Goal: Information Seeking & Learning: Learn about a topic

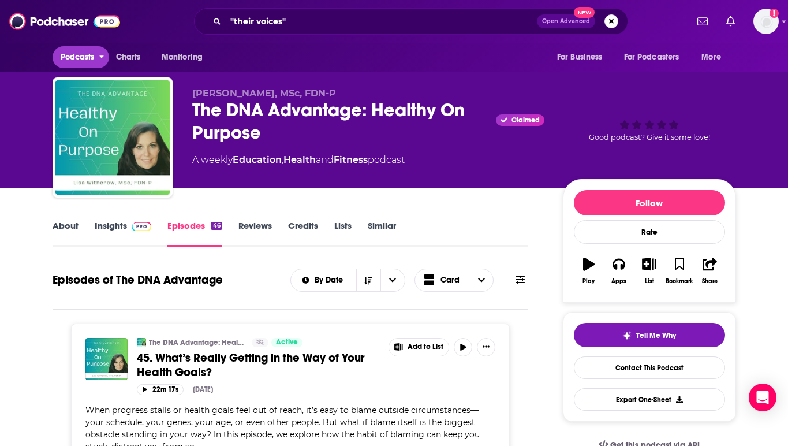
click at [66, 58] on span "Podcasts" at bounding box center [78, 57] width 34 height 16
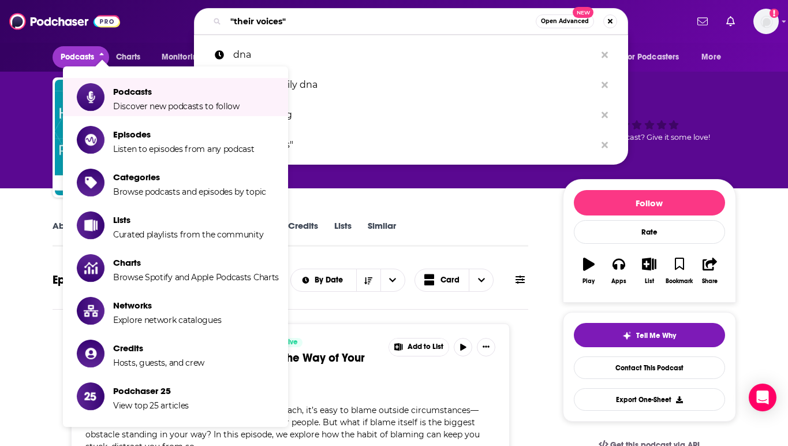
click at [286, 20] on input ""their voices"" at bounding box center [381, 21] width 310 height 18
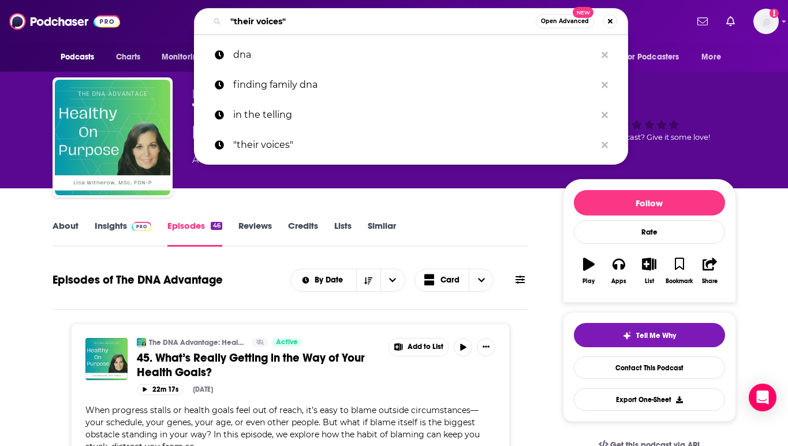
click at [286, 20] on input ""their voices"" at bounding box center [381, 21] width 310 height 18
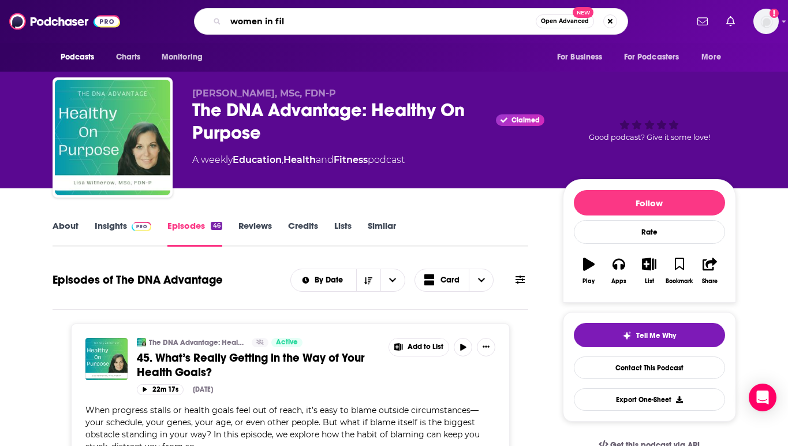
type input "women in film"
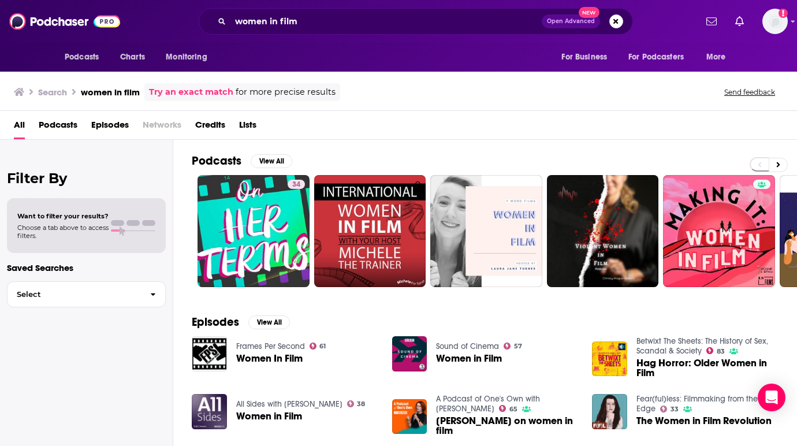
click at [61, 131] on span "Podcasts" at bounding box center [58, 127] width 39 height 24
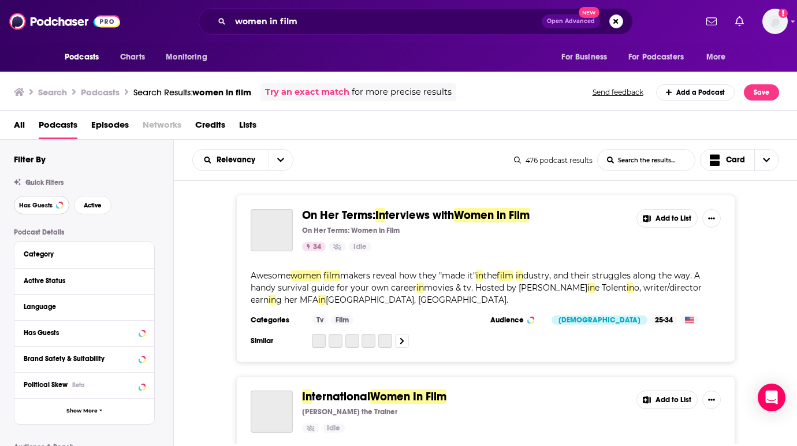
click at [38, 207] on span "Has Guests" at bounding box center [35, 205] width 33 height 6
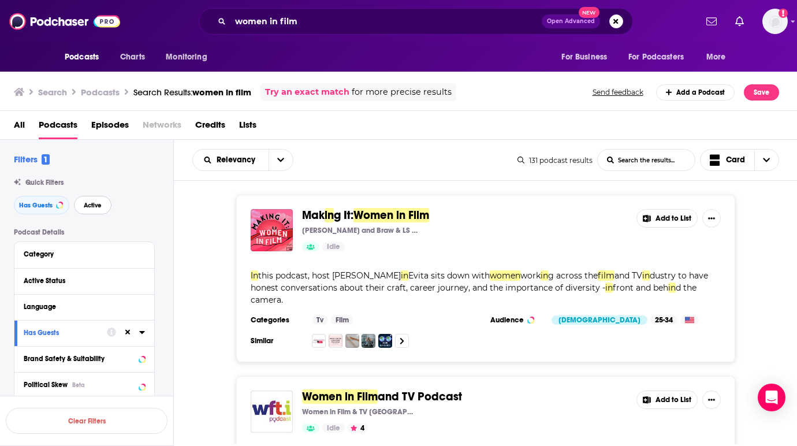
click at [93, 201] on button "Active" at bounding box center [93, 205] width 38 height 18
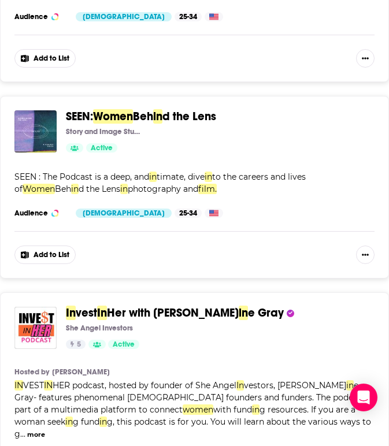
scroll to position [591, 0]
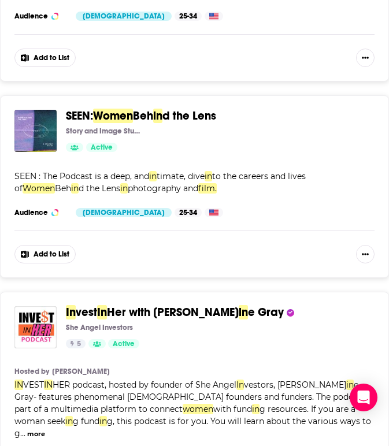
click at [318, 323] on div "She Angel Investors" at bounding box center [215, 327] width 299 height 9
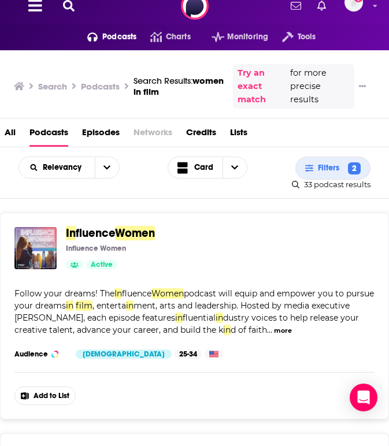
scroll to position [0, 0]
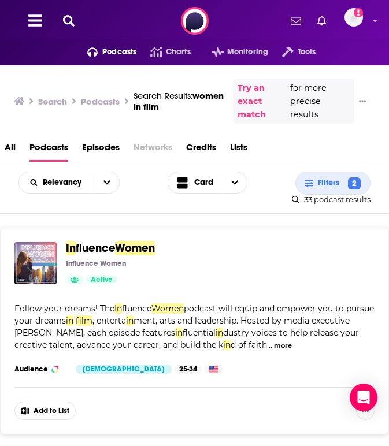
click at [222, 102] on div "Search Results: women in film" at bounding box center [178, 101] width 90 height 22
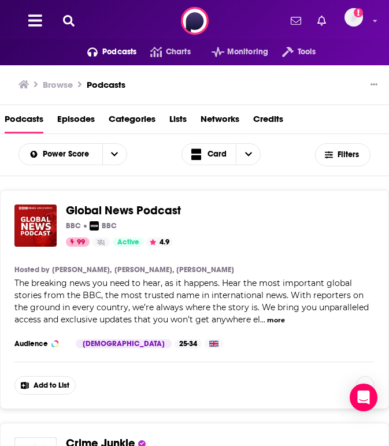
click at [68, 15] on icon at bounding box center [69, 21] width 12 height 12
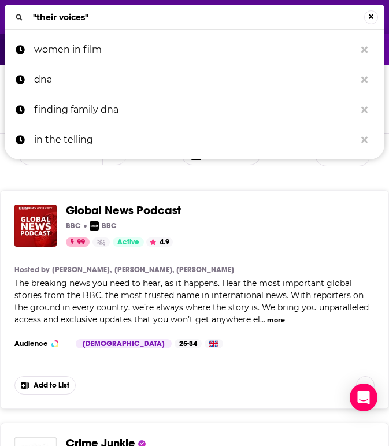
click at [121, 21] on input ""their voices"" at bounding box center [195, 17] width 335 height 18
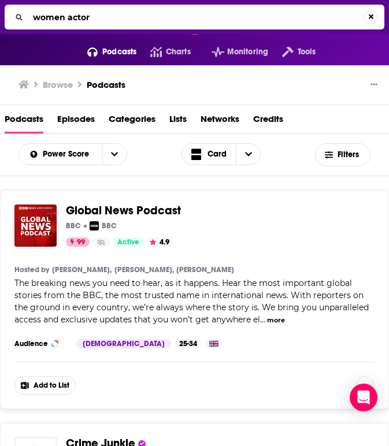
type input "women actors"
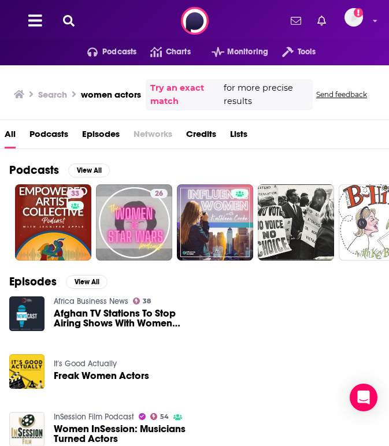
click at [69, 24] on icon at bounding box center [69, 21] width 12 height 12
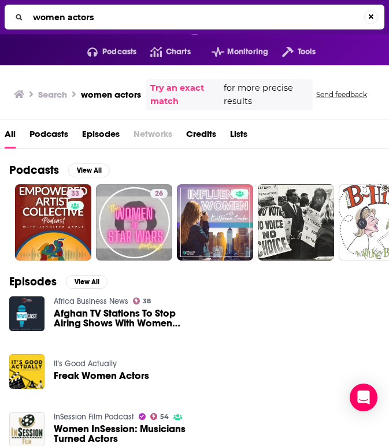
drag, startPoint x: 108, startPoint y: 15, endPoint x: 66, endPoint y: 19, distance: 41.8
click at [66, 19] on input "women actors" at bounding box center [195, 17] width 335 height 18
type input "women actresses"
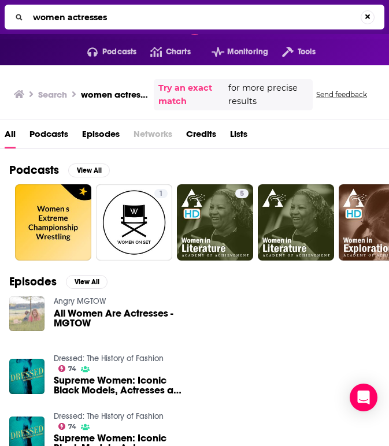
click at [65, 136] on span "Podcasts" at bounding box center [48, 137] width 39 height 24
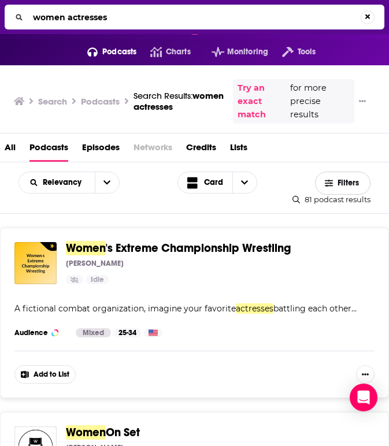
click at [336, 186] on span "Filters" at bounding box center [342, 183] width 54 height 9
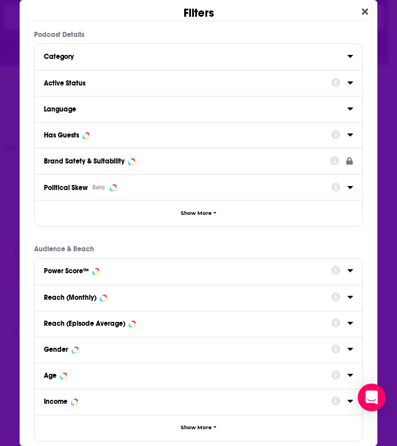
click at [348, 83] on icon "Dialog" at bounding box center [351, 82] width 6 height 9
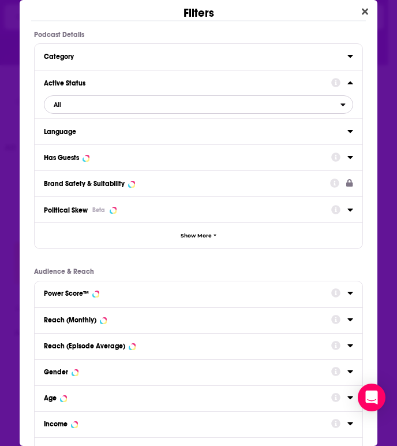
click at [162, 100] on span "All" at bounding box center [192, 104] width 296 height 15
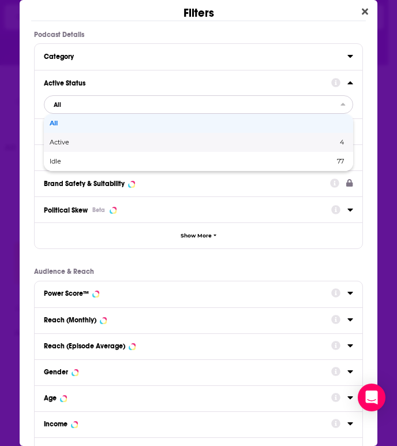
click at [106, 146] on div "Active 4" at bounding box center [198, 142] width 309 height 19
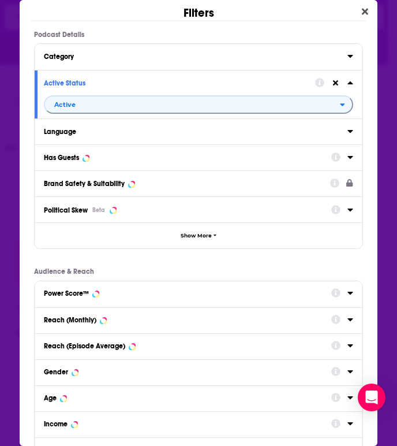
click at [121, 162] on div "Has Guests" at bounding box center [183, 158] width 279 height 8
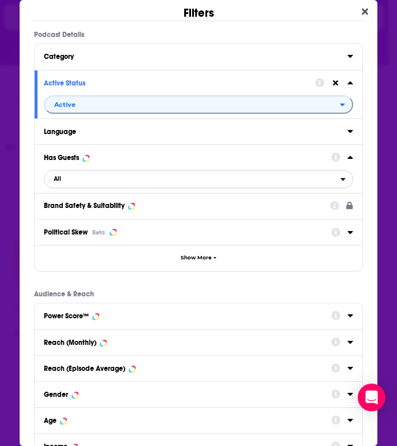
click at [98, 177] on span "All" at bounding box center [192, 179] width 296 height 15
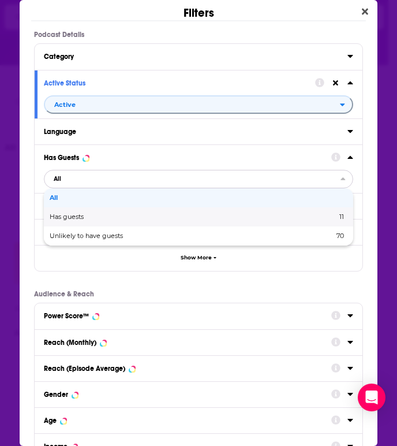
click at [85, 216] on span "Has guests" at bounding box center [130, 217] width 161 height 6
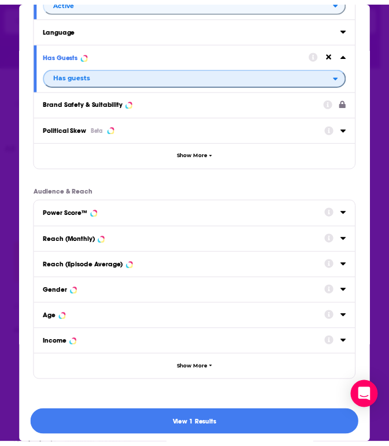
scroll to position [109, 0]
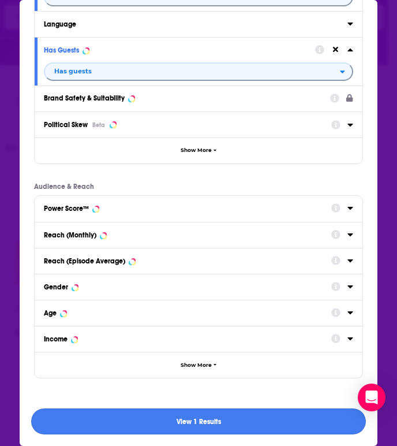
click at [199, 415] on button "View 1 Results" at bounding box center [198, 421] width 334 height 26
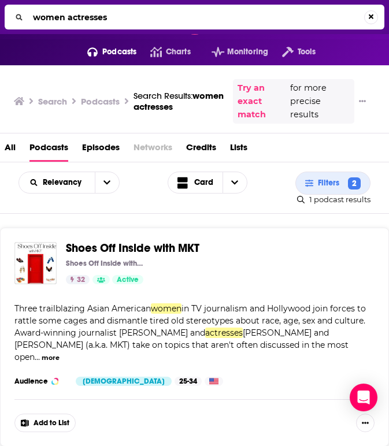
click at [118, 18] on input "women actresses" at bounding box center [195, 17] width 335 height 18
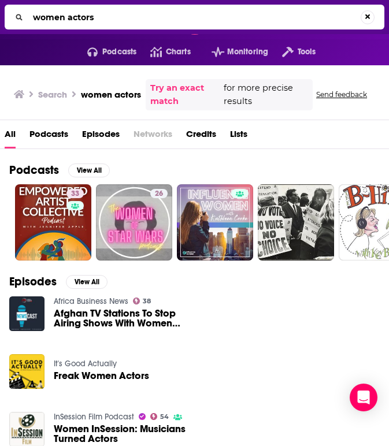
click at [55, 132] on span "Podcasts" at bounding box center [48, 137] width 39 height 24
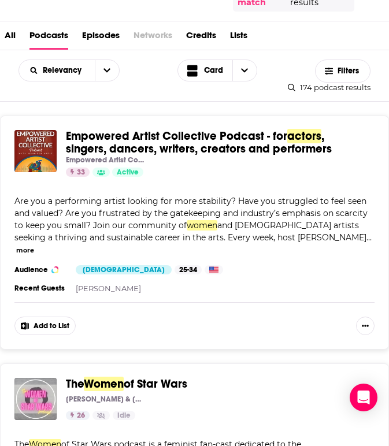
scroll to position [74, 0]
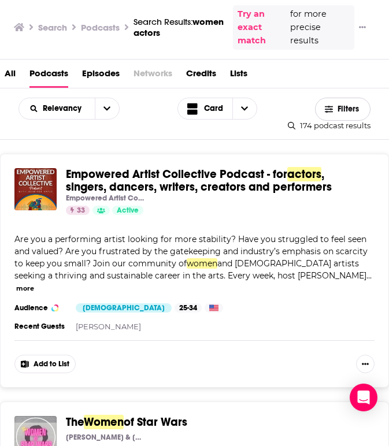
click at [334, 103] on button "Filters" at bounding box center [342, 109] width 55 height 23
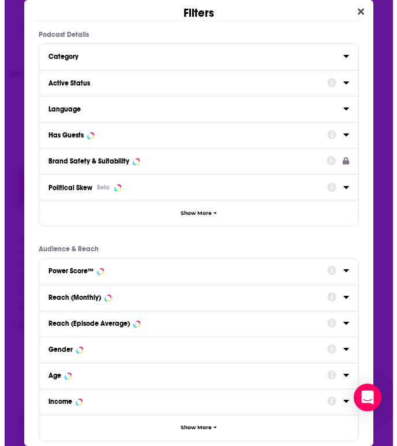
scroll to position [0, 0]
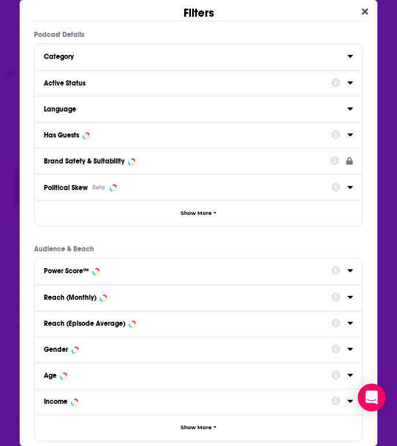
click at [107, 94] on div "Active Status" at bounding box center [198, 83] width 327 height 26
click at [118, 86] on div "Active Status" at bounding box center [183, 83] width 279 height 8
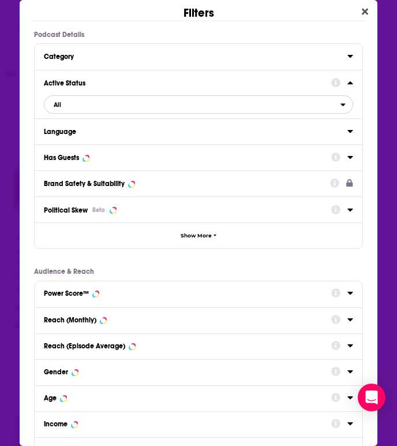
click at [85, 109] on span "All" at bounding box center [192, 104] width 296 height 15
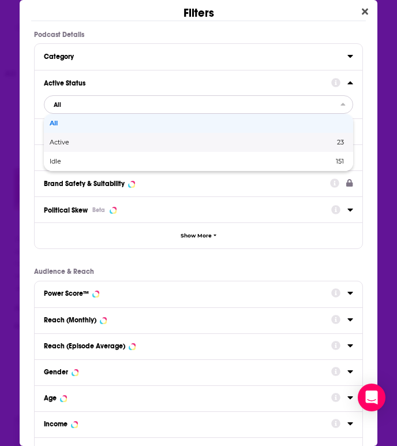
click at [81, 148] on div "Active 23" at bounding box center [198, 142] width 309 height 19
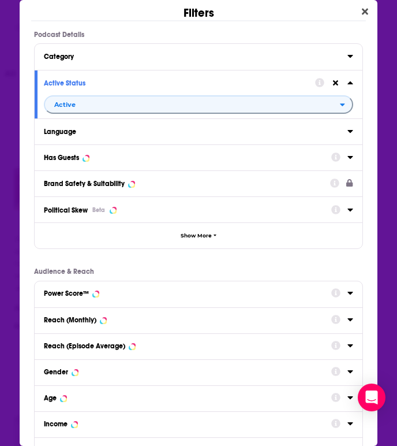
click at [130, 160] on div "Has Guests" at bounding box center [183, 158] width 279 height 8
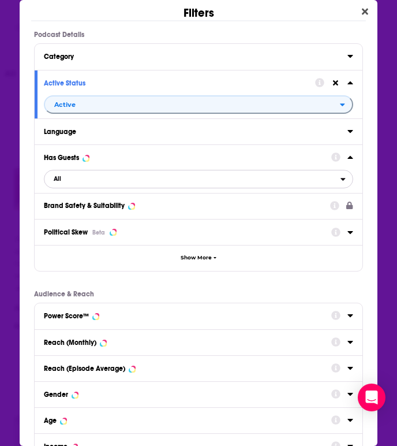
click at [95, 181] on span "All" at bounding box center [192, 179] width 296 height 15
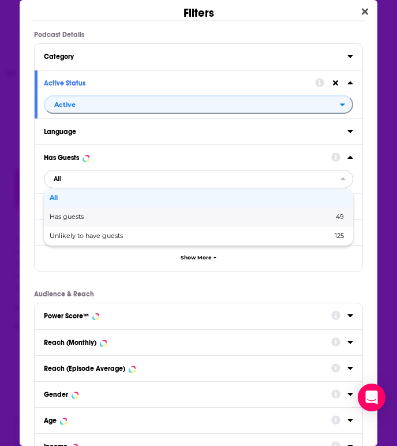
click at [85, 215] on span "Has guests" at bounding box center [129, 217] width 159 height 6
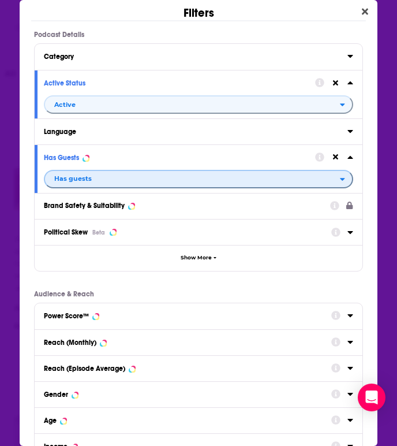
scroll to position [109, 0]
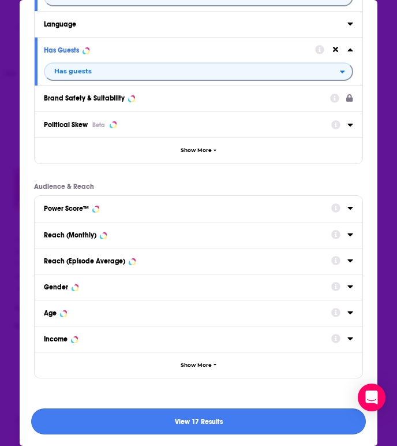
click at [137, 426] on button "View 17 Results" at bounding box center [198, 421] width 334 height 26
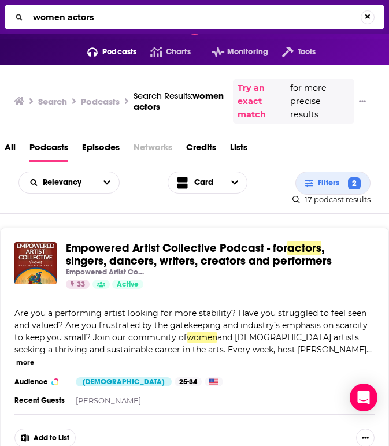
click at [76, 13] on input "women actors" at bounding box center [194, 17] width 332 height 18
click at [76, 13] on input "women actors" at bounding box center [195, 17] width 335 height 18
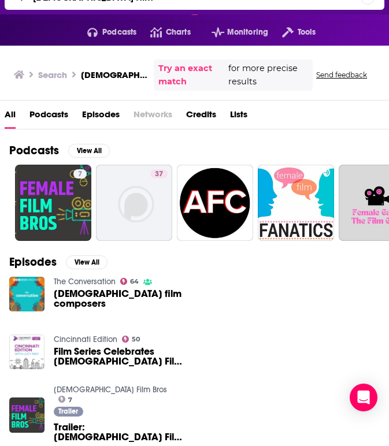
scroll to position [21, 0]
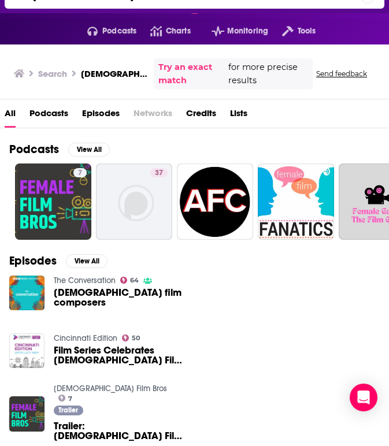
click at [55, 116] on span "Podcasts" at bounding box center [48, 116] width 39 height 24
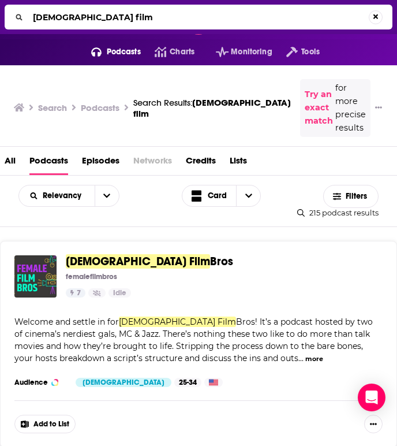
click at [119, 20] on input "female film" at bounding box center [198, 17] width 341 height 18
click at [119, 20] on input "female film" at bounding box center [200, 17] width 344 height 18
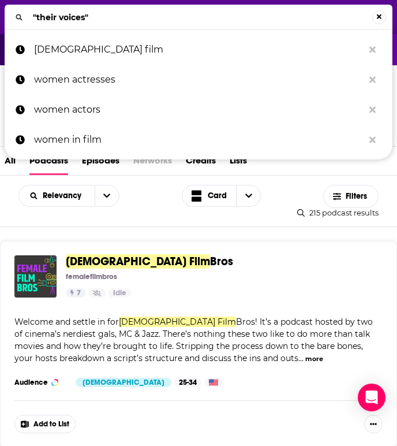
click at [129, 15] on input ""their voices"" at bounding box center [200, 17] width 344 height 18
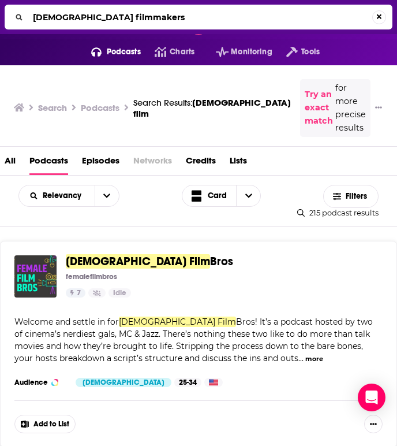
type input "female filmmakers"
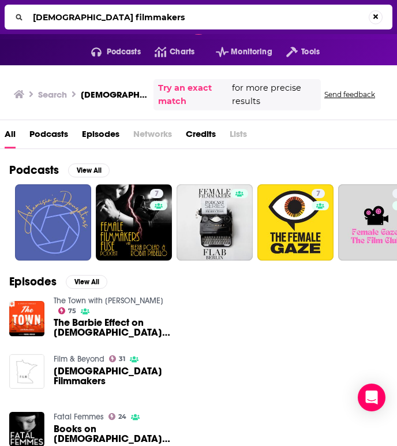
click at [41, 133] on span "Podcasts" at bounding box center [48, 137] width 39 height 24
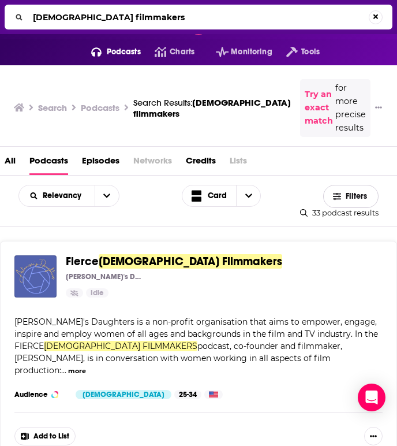
click at [335, 189] on button "Filters" at bounding box center [350, 196] width 55 height 23
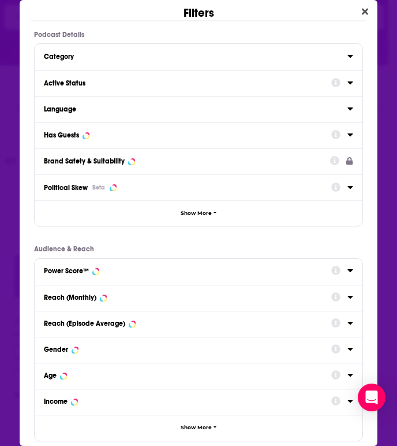
click at [177, 88] on button "Active Status" at bounding box center [187, 82] width 287 height 14
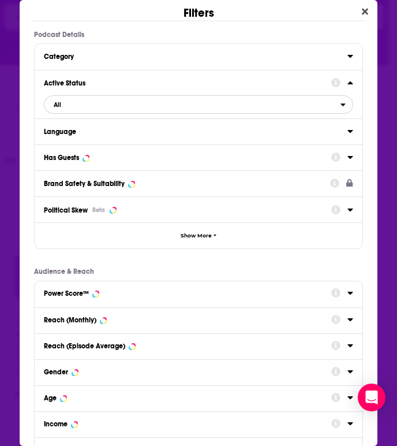
click at [162, 103] on span "All" at bounding box center [192, 104] width 296 height 15
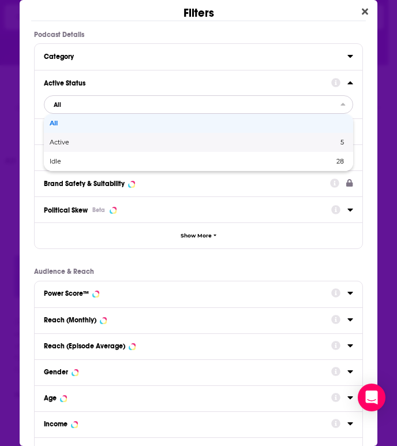
click at [138, 140] on span "Active" at bounding box center [127, 142] width 154 height 6
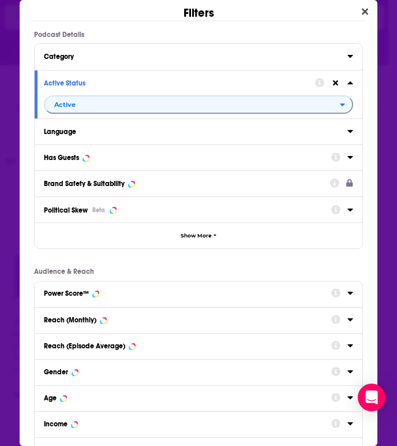
click at [135, 155] on div "Has Guests" at bounding box center [183, 158] width 279 height 8
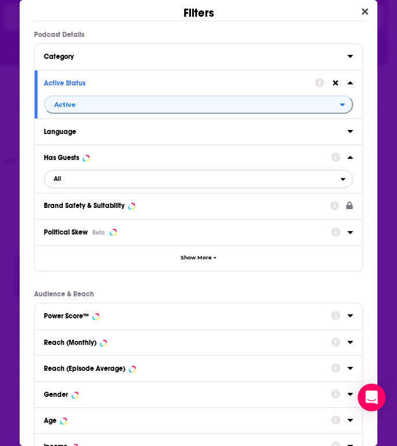
click at [120, 177] on span "All" at bounding box center [192, 179] width 296 height 15
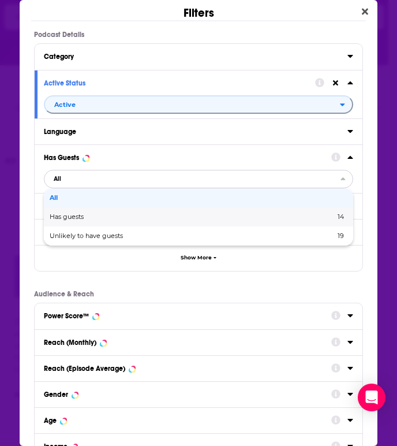
click at [113, 219] on span "Has guests" at bounding box center [129, 217] width 159 height 6
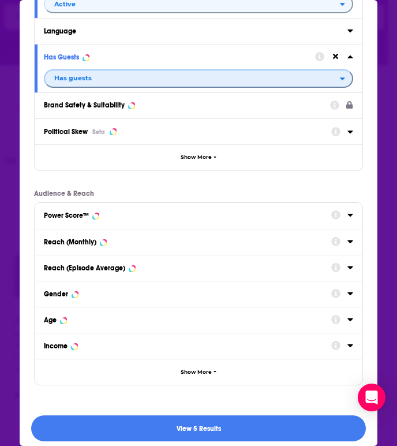
scroll to position [109, 0]
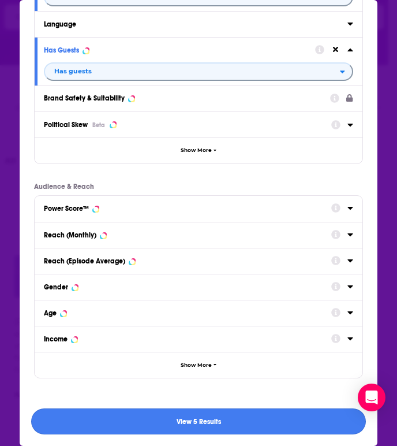
click at [164, 425] on button "View 5 Results" at bounding box center [198, 421] width 334 height 26
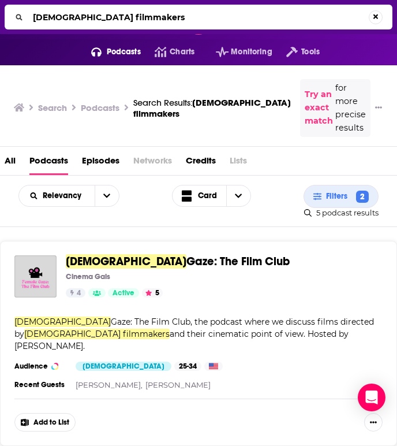
click at [111, 19] on input "female filmmakers" at bounding box center [198, 17] width 341 height 18
click at [111, 19] on input "female filmmakers" at bounding box center [200, 17] width 344 height 18
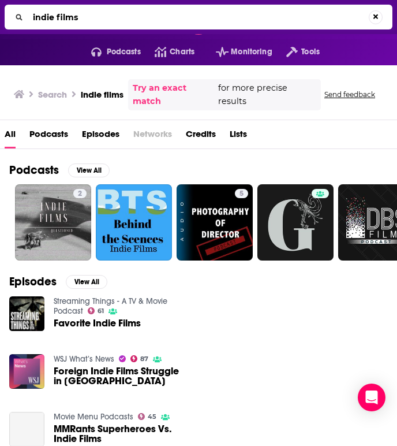
click at [39, 133] on span "Podcasts" at bounding box center [48, 137] width 39 height 24
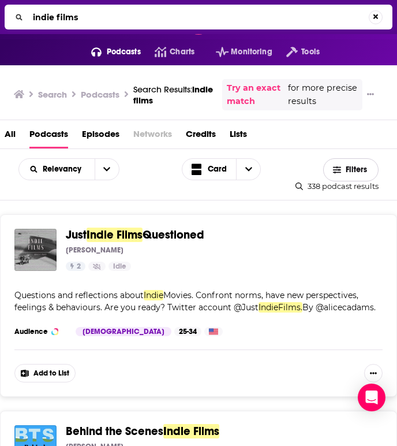
click at [335, 176] on button "Filters" at bounding box center [350, 169] width 55 height 23
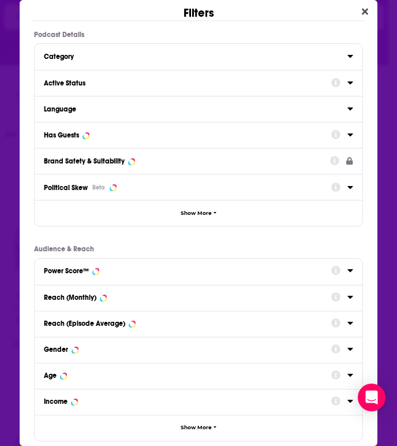
click at [266, 91] on div "Active Status" at bounding box center [198, 83] width 327 height 26
click at [349, 87] on icon "Dialog" at bounding box center [351, 82] width 6 height 9
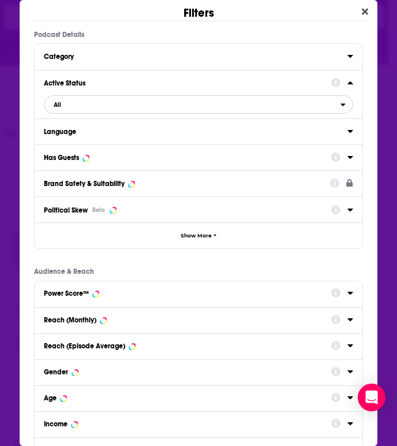
click at [138, 108] on span "All" at bounding box center [192, 104] width 296 height 15
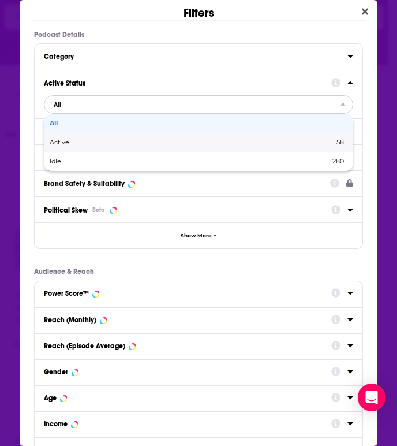
click at [117, 147] on div "Active 58" at bounding box center [198, 142] width 309 height 19
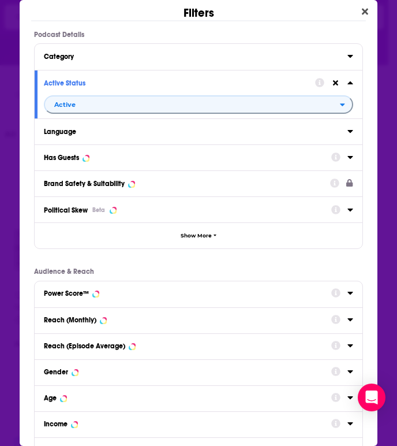
click at [120, 156] on div "Has Guests" at bounding box center [183, 158] width 279 height 8
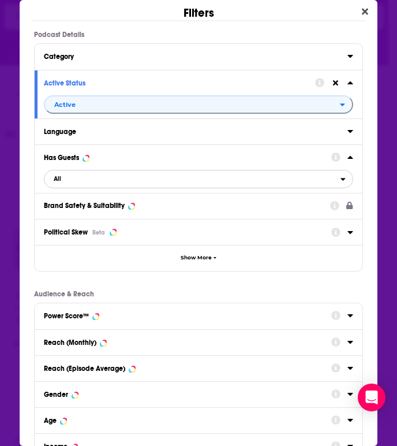
click at [144, 180] on span "All" at bounding box center [192, 179] width 296 height 15
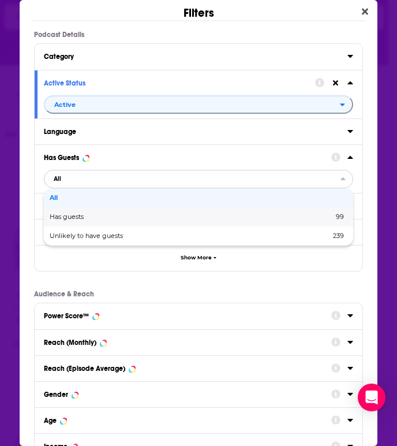
click at [103, 220] on span "Has guests" at bounding box center [129, 217] width 159 height 6
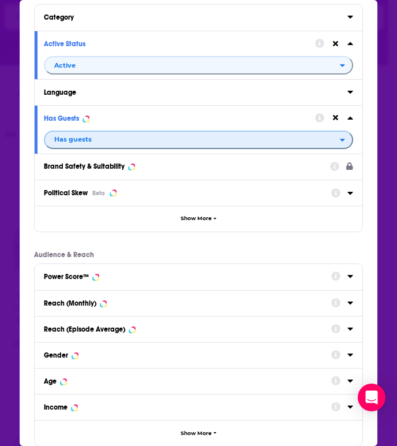
scroll to position [109, 0]
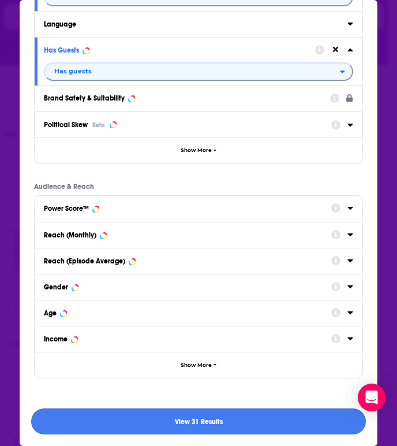
click at [216, 427] on button "View 31 Results" at bounding box center [198, 421] width 334 height 26
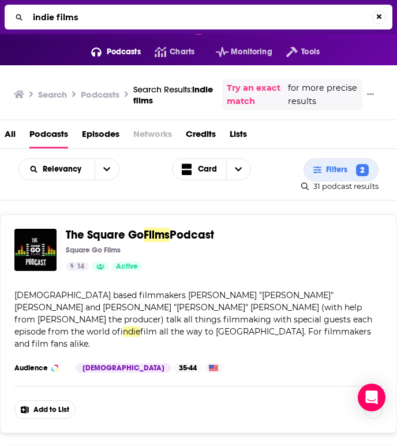
drag, startPoint x: 101, startPoint y: 9, endPoint x: 11, endPoint y: 5, distance: 90.2
click at [11, 5] on div "indie films" at bounding box center [199, 17] width 388 height 25
drag, startPoint x: 59, startPoint y: 18, endPoint x: -4, endPoint y: 14, distance: 63.0
click at [0, 14] on html "Podcasts Features Solutions Account Company Resources Say Hello </> Developer A…" at bounding box center [198, 223] width 397 height 446
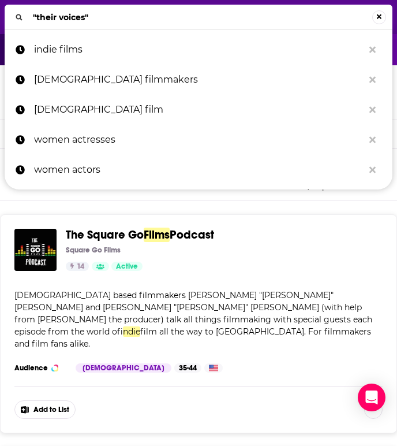
click at [77, 19] on input ""their voices"" at bounding box center [200, 17] width 344 height 18
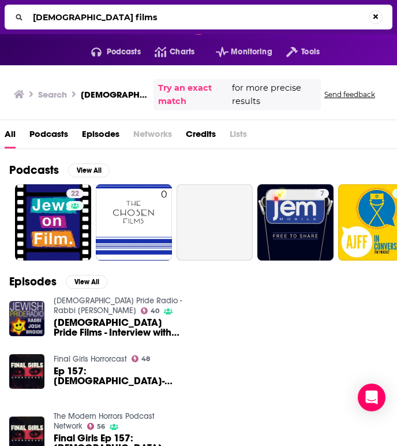
click at [61, 131] on span "Podcasts" at bounding box center [48, 137] width 39 height 24
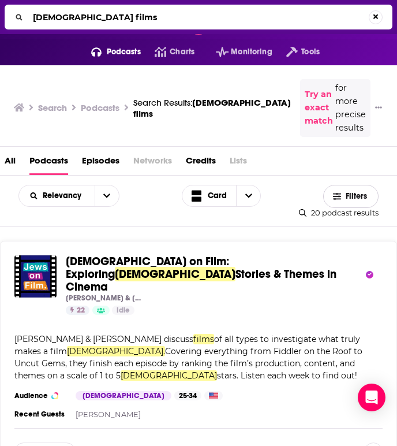
click at [348, 192] on span "Filters" at bounding box center [357, 196] width 23 height 8
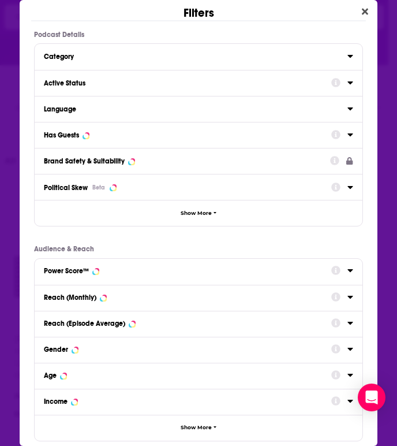
click at [348, 87] on icon "Dialog" at bounding box center [351, 82] width 6 height 9
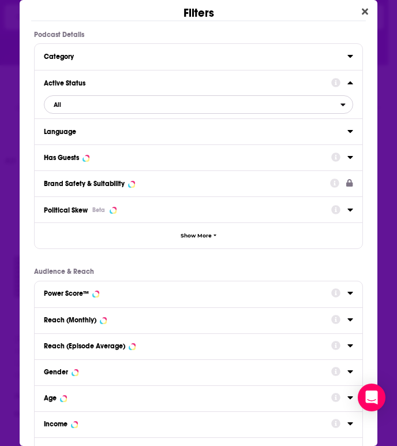
click at [103, 103] on span "All" at bounding box center [192, 104] width 296 height 15
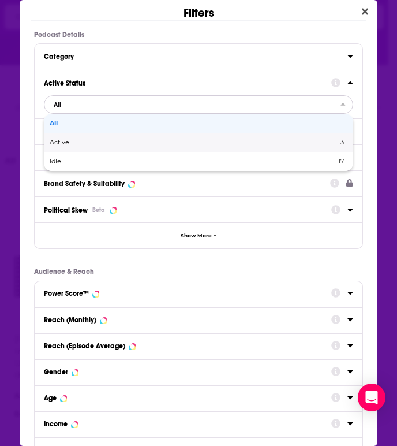
click at [77, 143] on span "Active" at bounding box center [127, 142] width 154 height 6
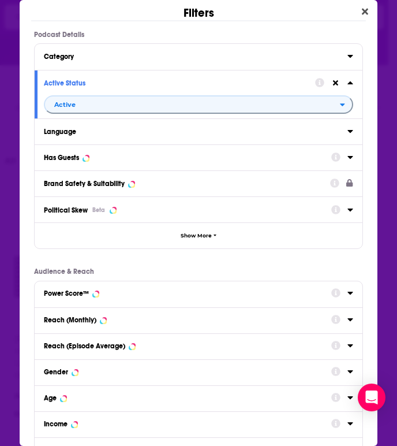
click at [81, 161] on div "Has Guests" at bounding box center [183, 158] width 279 height 8
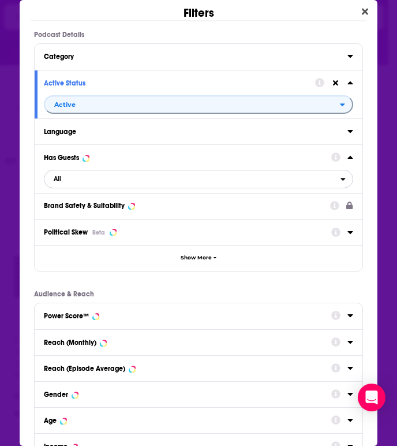
click at [94, 178] on span "All" at bounding box center [192, 179] width 296 height 15
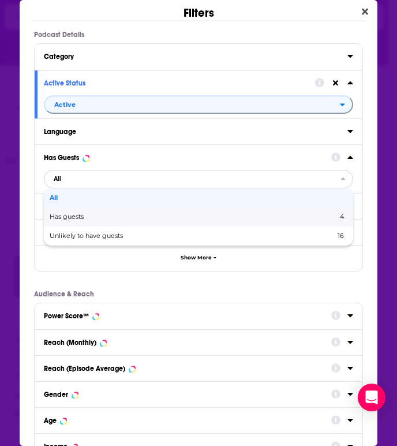
click at [79, 216] on span "Has guests" at bounding box center [130, 217] width 161 height 6
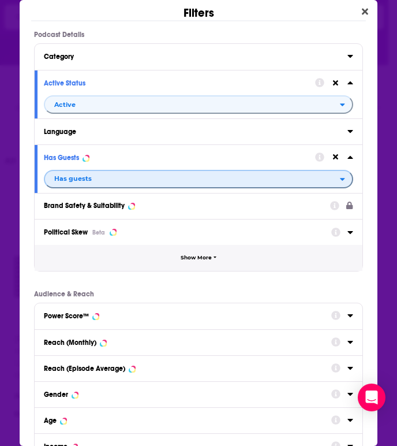
scroll to position [109, 0]
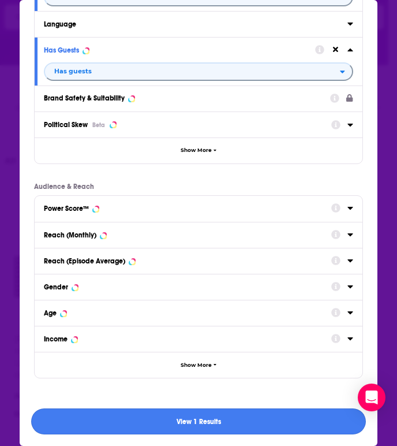
click at [165, 415] on button "View 1 Results" at bounding box center [198, 421] width 334 height 26
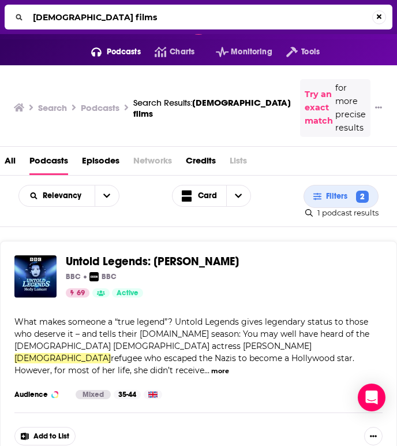
drag, startPoint x: 110, startPoint y: 20, endPoint x: 29, endPoint y: 15, distance: 81.0
click at [29, 15] on input "[DEMOGRAPHIC_DATA] films" at bounding box center [200, 17] width 344 height 18
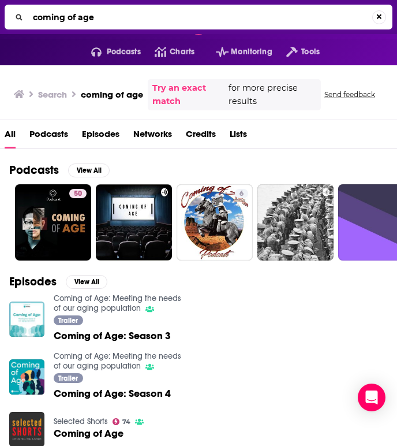
drag, startPoint x: 146, startPoint y: 9, endPoint x: 121, endPoint y: 15, distance: 26.1
click at [121, 15] on input "coming of age" at bounding box center [200, 17] width 344 height 18
type input "[DEMOGRAPHIC_DATA] films"
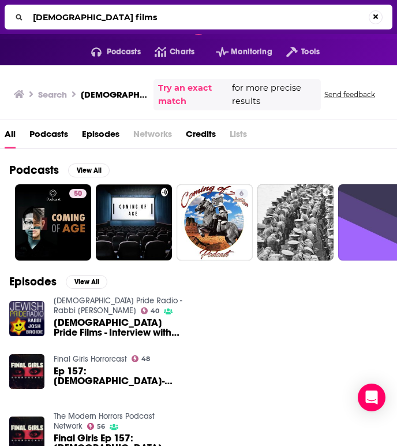
click at [54, 88] on div "Search jewish films Try an exact match for more precise results" at bounding box center [167, 94] width 307 height 31
click at [117, 50] on span "Podcasts" at bounding box center [124, 52] width 34 height 16
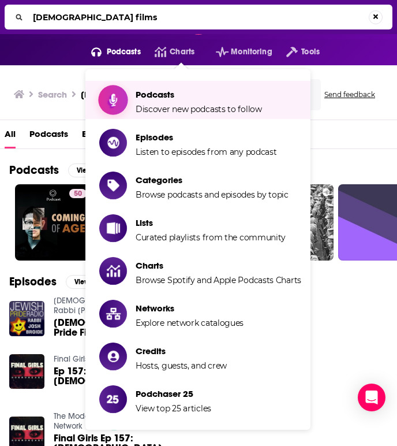
click at [144, 97] on span "Podcasts" at bounding box center [199, 94] width 126 height 11
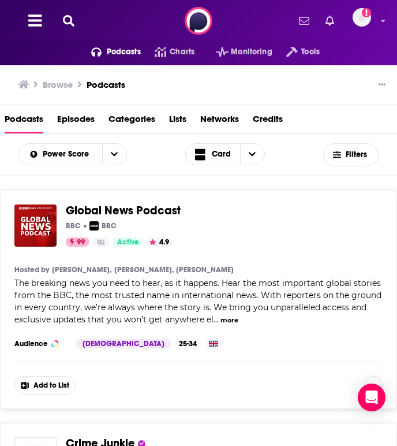
click at [129, 53] on span "Podcasts" at bounding box center [124, 52] width 34 height 16
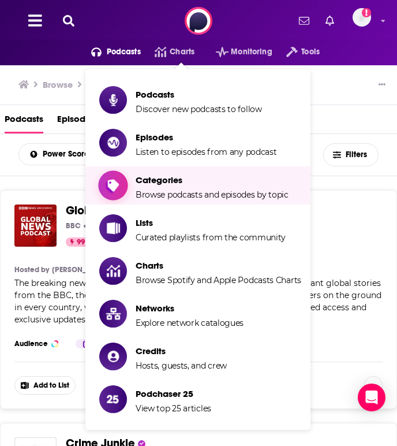
click at [195, 184] on span "Categories" at bounding box center [212, 179] width 153 height 11
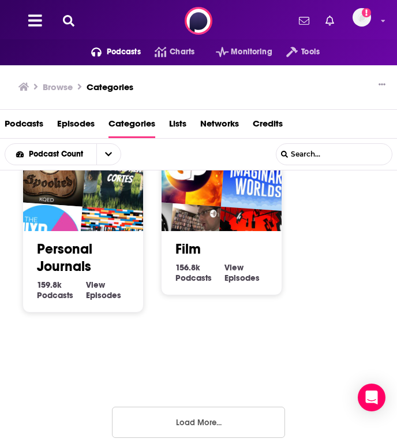
scroll to position [1040, 0]
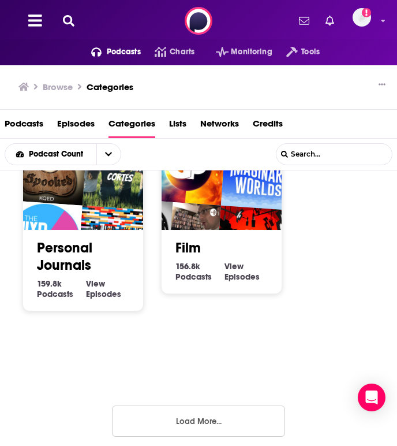
click at [47, 253] on link "Personal Journals" at bounding box center [64, 256] width 55 height 35
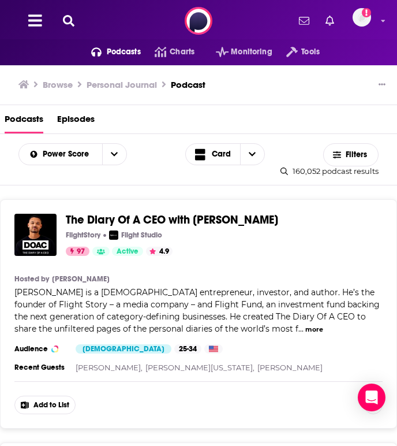
click at [122, 54] on span "Podcasts" at bounding box center [124, 52] width 34 height 16
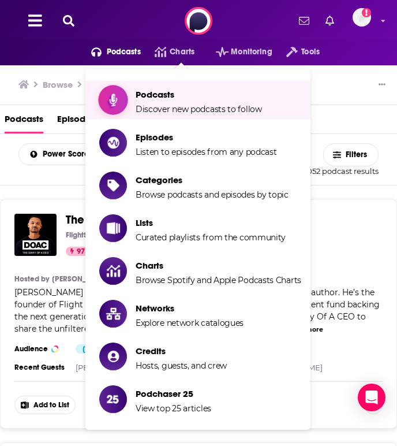
click at [149, 99] on span "Podcasts" at bounding box center [199, 94] width 126 height 11
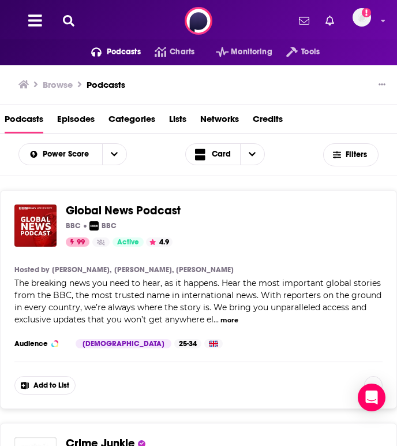
click at [67, 22] on icon at bounding box center [69, 21] width 12 height 12
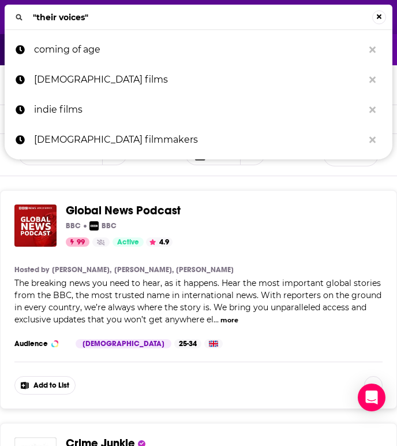
click at [100, 20] on input ""their voices"" at bounding box center [200, 17] width 344 height 18
drag, startPoint x: 100, startPoint y: 20, endPoint x: 30, endPoint y: 18, distance: 70.5
click at [30, 18] on input ""their voices"" at bounding box center [200, 17] width 344 height 18
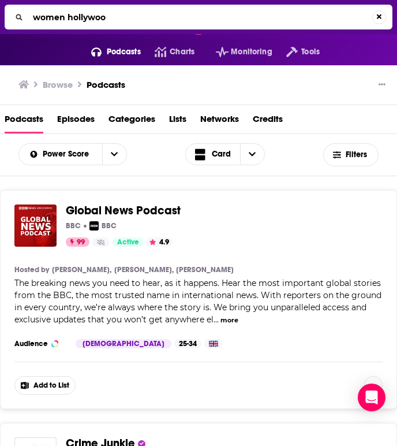
type input "women [GEOGRAPHIC_DATA]"
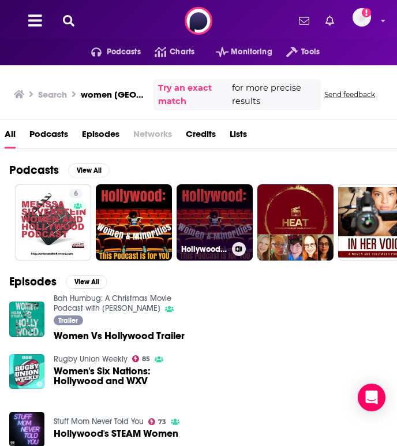
scroll to position [21, 0]
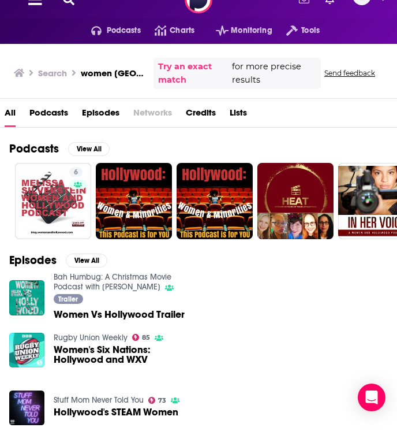
click at [51, 115] on span "Podcasts" at bounding box center [48, 115] width 39 height 24
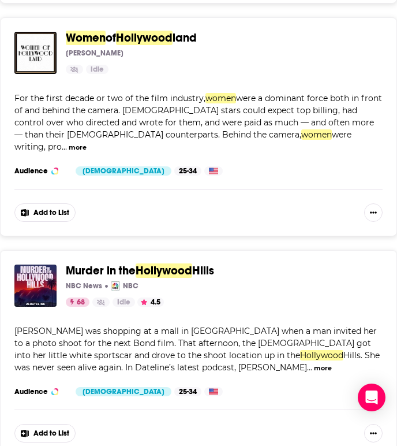
scroll to position [1260, 0]
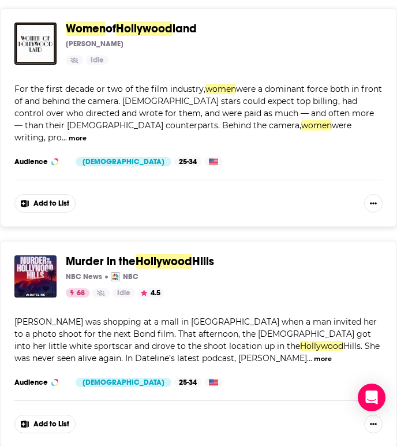
click at [292, 288] on div "68 Idle 4.5 Categories True Crime + 3" at bounding box center [220, 292] width 308 height 9
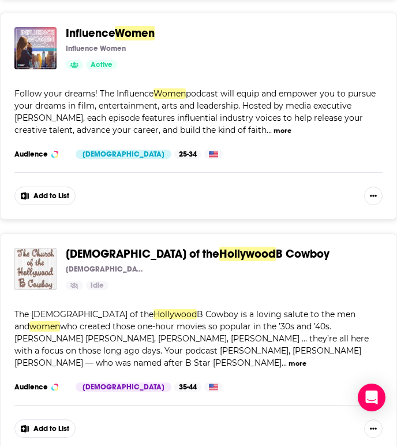
scroll to position [5314, 0]
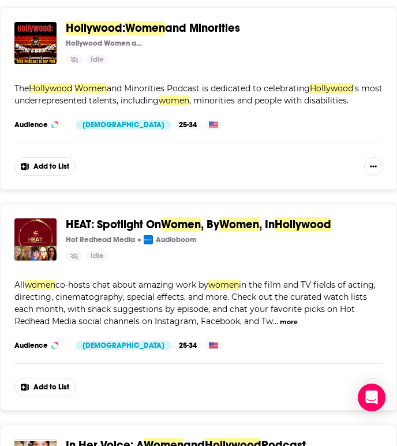
scroll to position [0, 0]
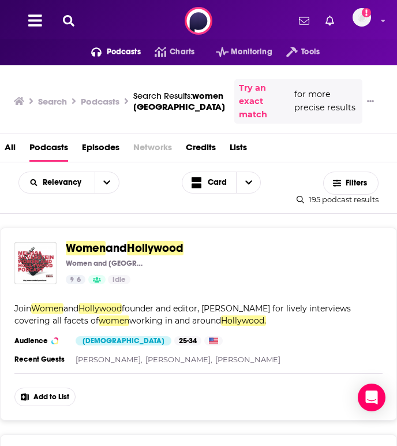
click at [67, 20] on icon at bounding box center [69, 21] width 12 height 12
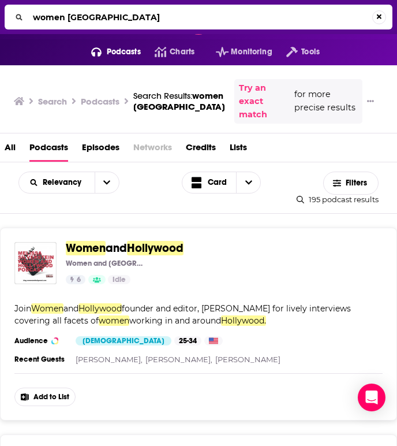
click at [139, 18] on input "women [GEOGRAPHIC_DATA]" at bounding box center [200, 17] width 344 height 18
type input "film & TV the creative process"
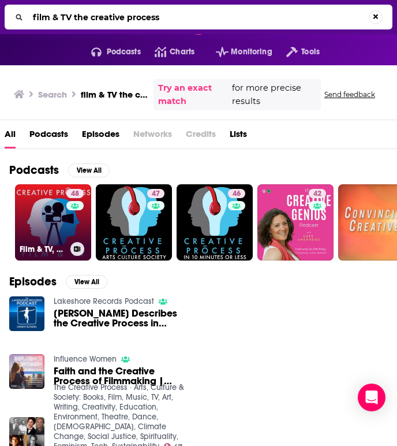
click at [51, 222] on link "48 Film & TV, The Creative Process: Acting, Directing, Writing, Cinematography,…" at bounding box center [53, 222] width 76 height 76
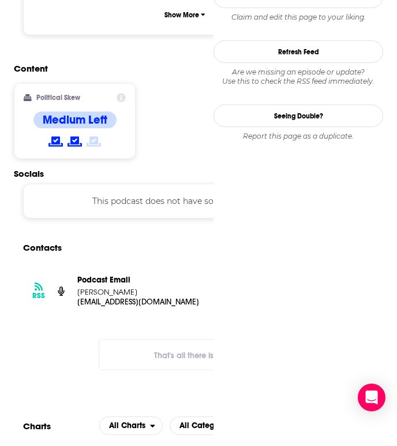
scroll to position [911, 0]
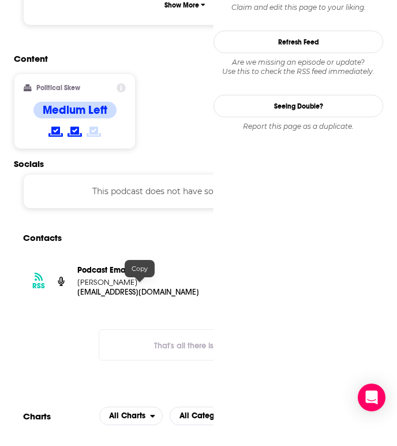
click at [138, 277] on p "[PERSON_NAME]" at bounding box center [139, 282] width 125 height 10
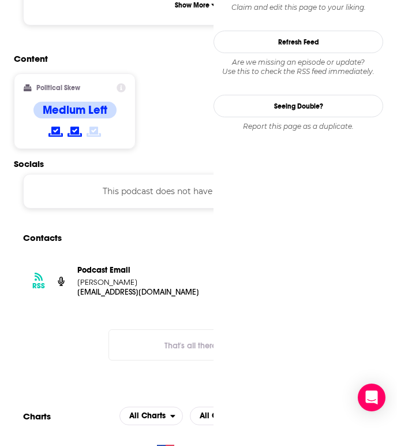
scroll to position [878, 0]
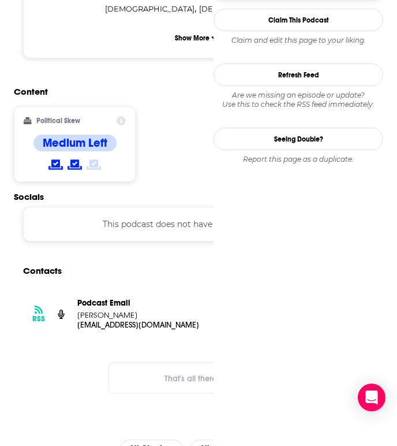
click at [136, 320] on p "[EMAIL_ADDRESS][DOMAIN_NAME]" at bounding box center [139, 325] width 125 height 10
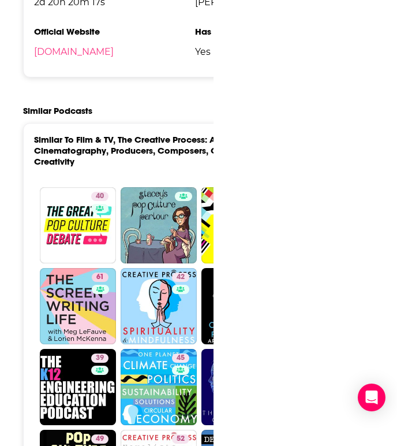
scroll to position [2034, 0]
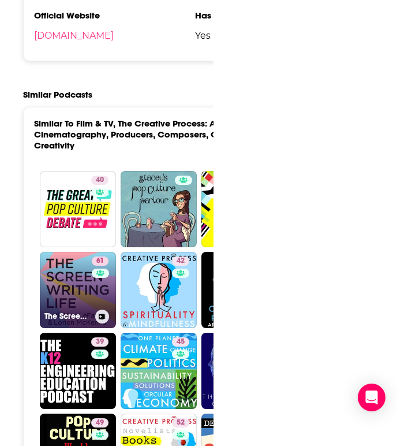
click at [77, 273] on link "61 The Screenwriting Life with Meg LeFauve and Lorien McKenna" at bounding box center [78, 290] width 76 height 76
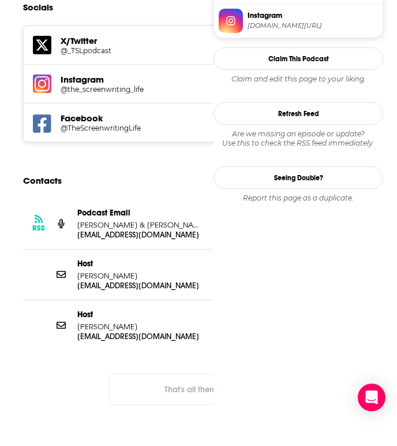
scroll to position [1002, 0]
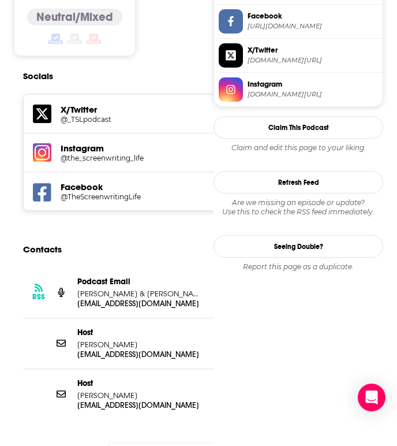
click at [138, 340] on p "[PERSON_NAME]" at bounding box center [139, 345] width 125 height 10
click at [134, 349] on p "[EMAIL_ADDRESS][DOMAIN_NAME]" at bounding box center [139, 354] width 125 height 10
click at [93, 400] on p "[EMAIL_ADDRESS][DOMAIN_NAME]" at bounding box center [139, 405] width 125 height 10
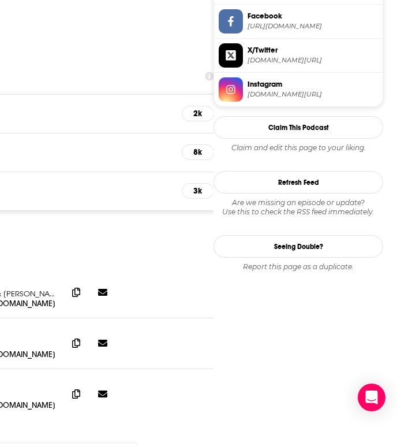
scroll to position [1001, 0]
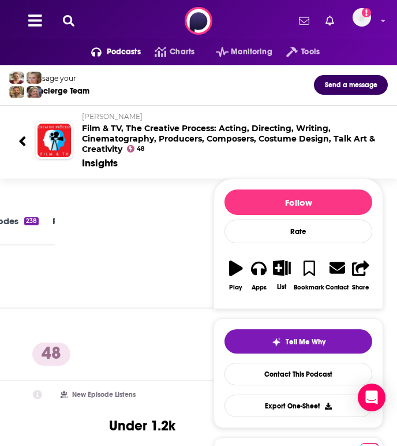
type input "[URL][DOMAIN_NAME]"
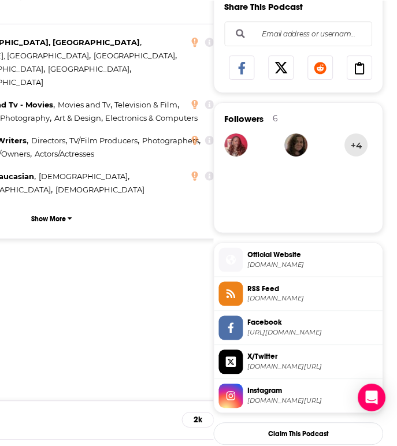
scroll to position [1085, 0]
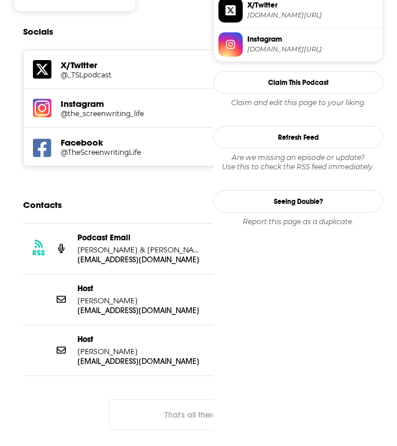
scroll to position [1051, 0]
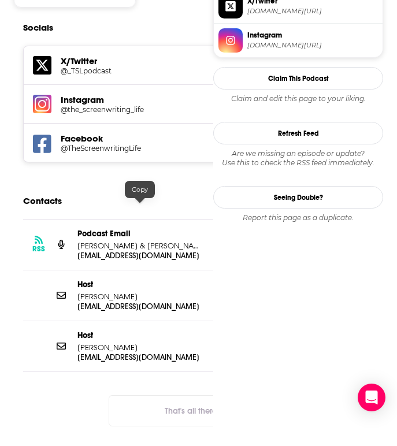
click at [131, 251] on p "[EMAIL_ADDRESS][DOMAIN_NAME]" at bounding box center [139, 256] width 125 height 10
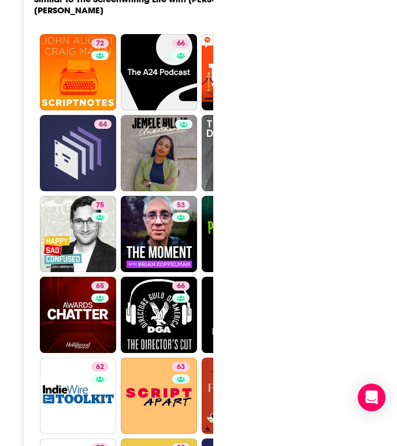
scroll to position [2402, 0]
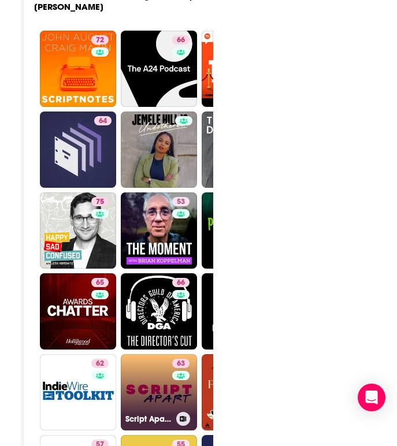
click at [148, 354] on link "63 Script Apart with [PERSON_NAME]" at bounding box center [159, 392] width 76 height 76
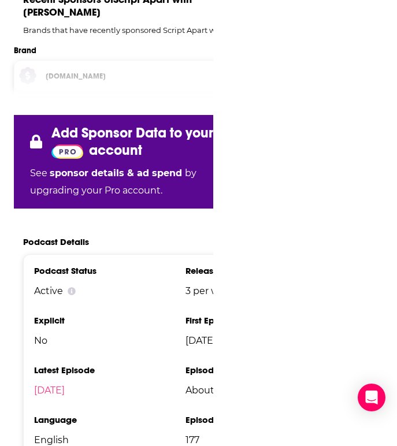
scroll to position [1742, 0]
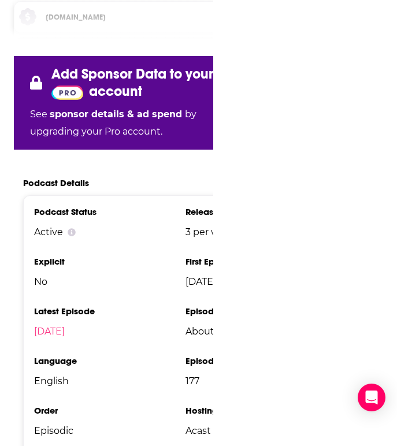
type input "[URL][DOMAIN_NAME]"
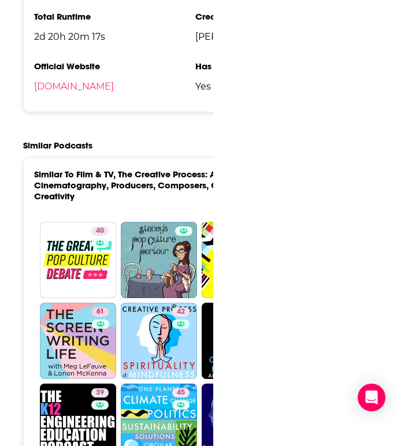
scroll to position [1987, 0]
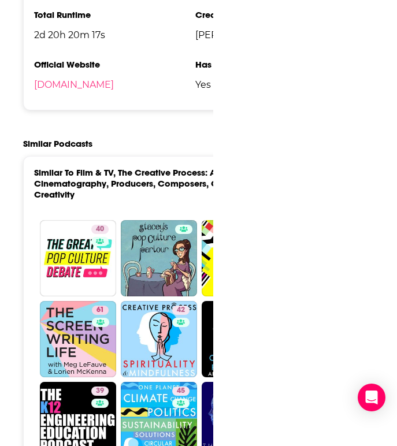
click at [81, 138] on h2 "Similar Podcasts" at bounding box center [57, 143] width 69 height 11
click at [54, 138] on h2 "Similar Podcasts" at bounding box center [57, 143] width 69 height 11
click at [163, 167] on link "Similar To Film & TV, The Creative Process: Acting, Directing, Writing, Cinemat…" at bounding box center [179, 183] width 290 height 33
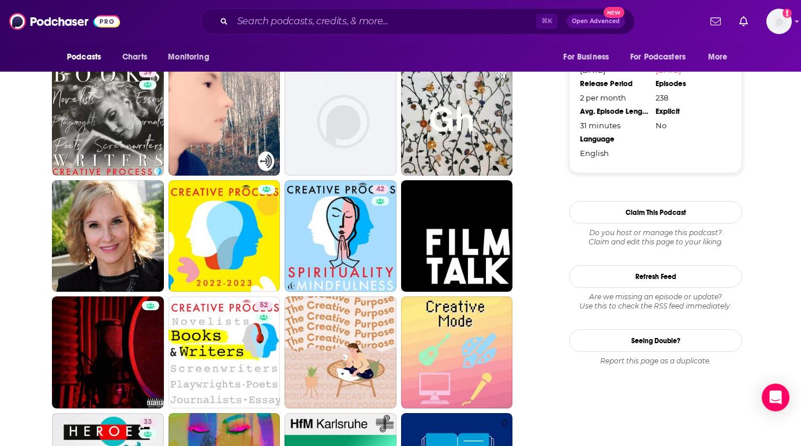
scroll to position [995, 0]
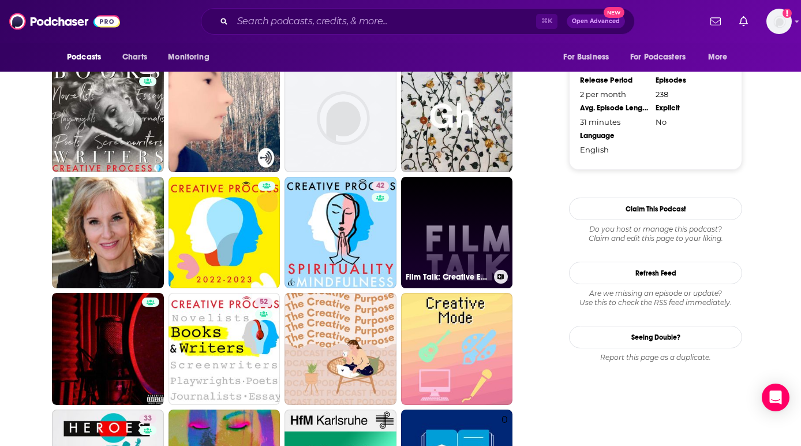
click at [396, 241] on link "Film Talk: Creative Encounters" at bounding box center [457, 233] width 112 height 112
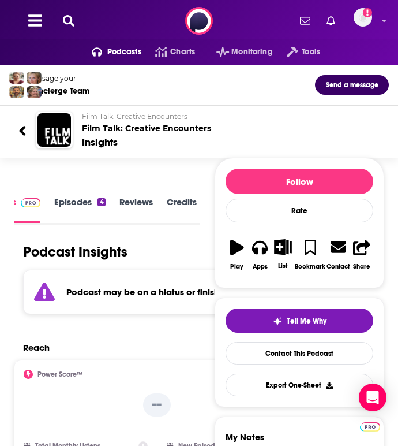
click at [68, 18] on icon at bounding box center [69, 21] width 12 height 12
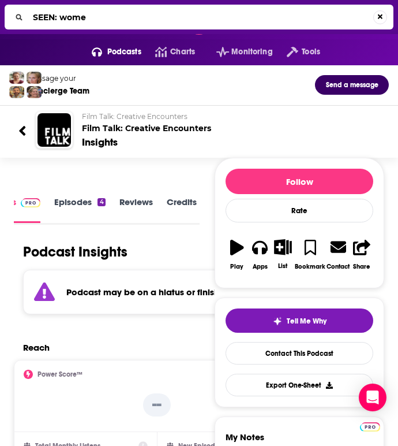
type input "SEEN: women"
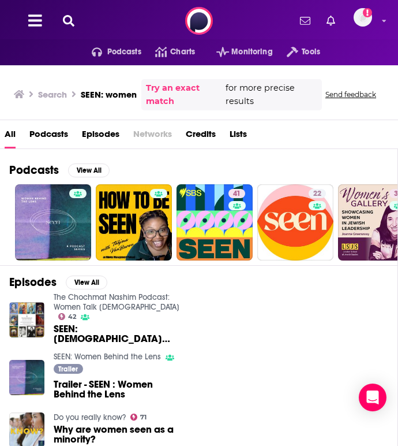
click at [40, 132] on span "Podcasts" at bounding box center [48, 137] width 39 height 24
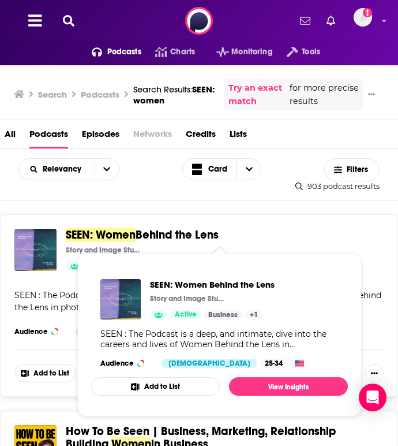
click at [102, 234] on span "SEEN: Women" at bounding box center [101, 235] width 70 height 14
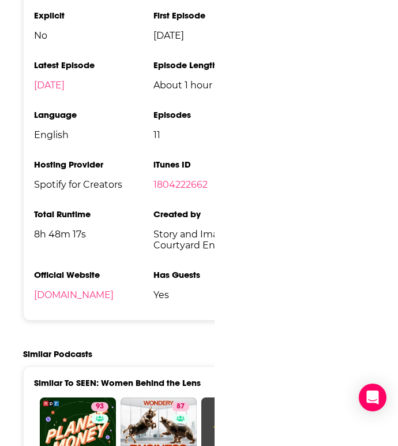
scroll to position [1333, 0]
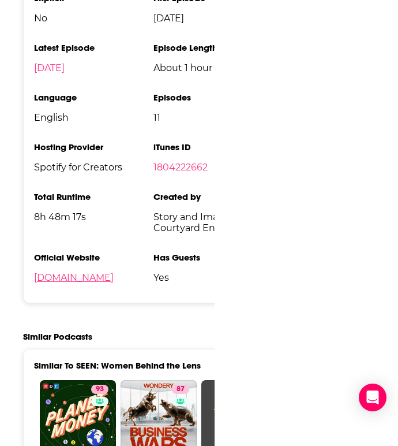
click at [83, 283] on link "[DOMAIN_NAME]" at bounding box center [74, 277] width 80 height 11
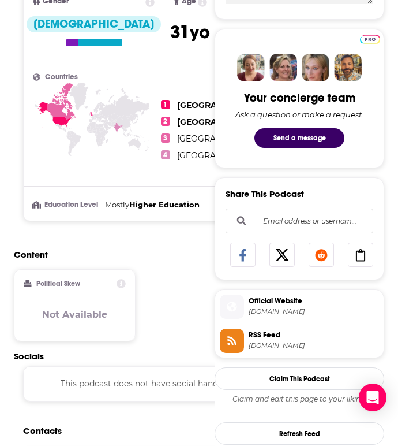
scroll to position [0, 0]
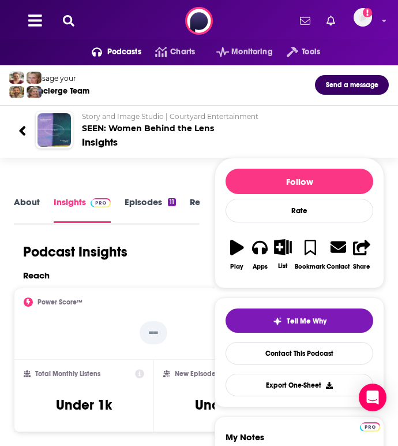
click at [66, 23] on icon at bounding box center [69, 21] width 12 height 12
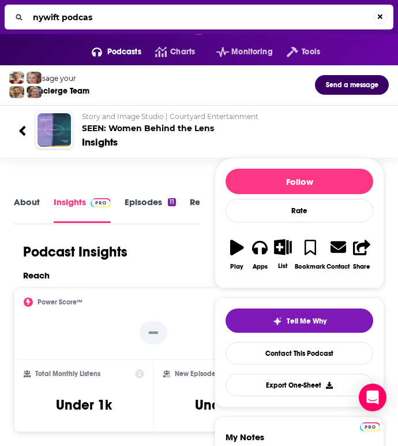
type input "nywift podcast"
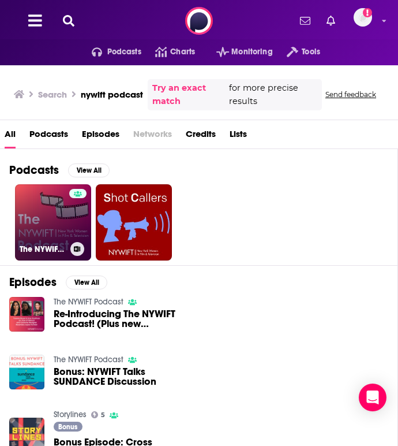
click at [58, 225] on link "The NYWIFT Podcast" at bounding box center [53, 222] width 76 height 76
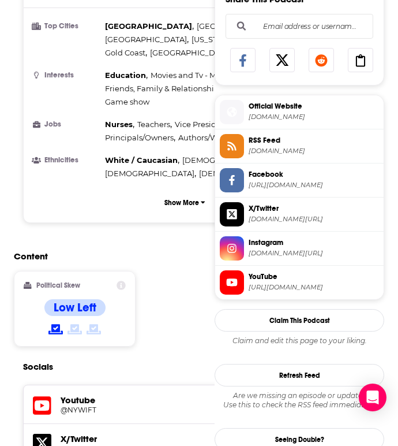
scroll to position [693, 0]
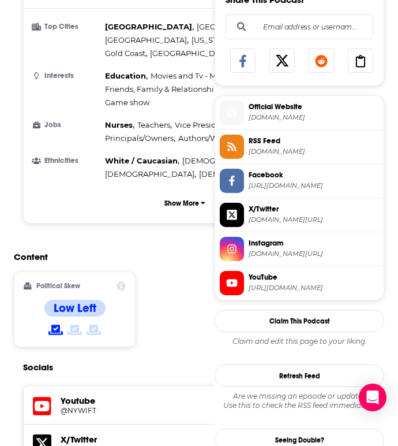
click at [266, 121] on span "[DOMAIN_NAME]" at bounding box center [314, 117] width 131 height 9
click at [301, 189] on span "[URL][DOMAIN_NAME]" at bounding box center [314, 185] width 131 height 9
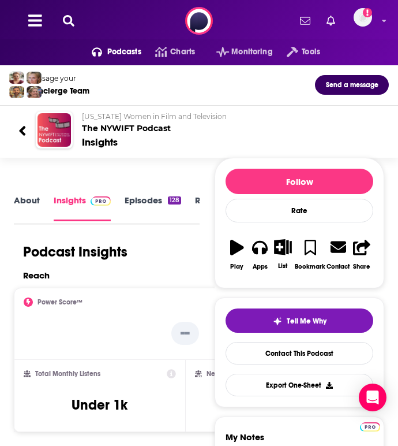
click at [68, 17] on icon at bounding box center [69, 21] width 12 height 12
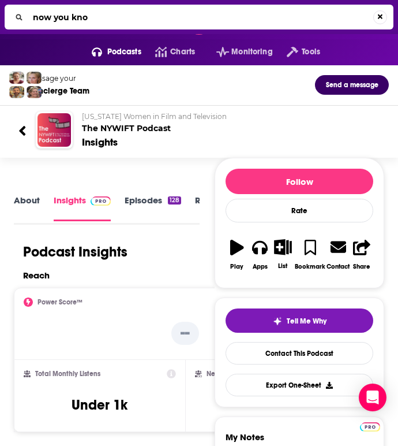
type input "now you know"
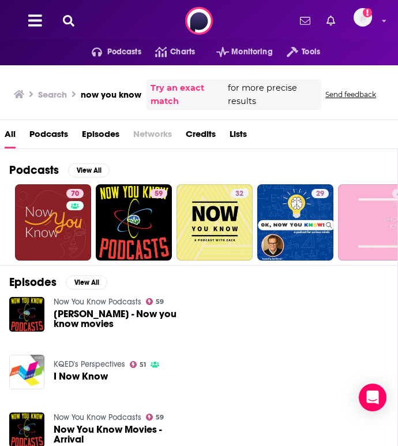
click at [46, 140] on span "Podcasts" at bounding box center [48, 137] width 39 height 24
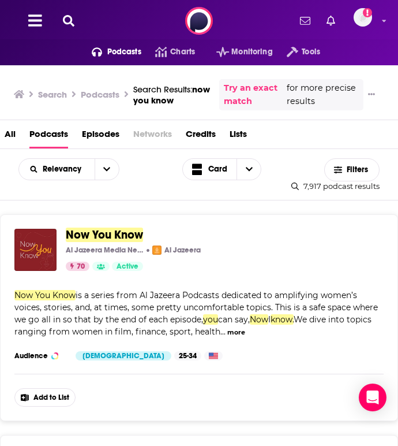
click at [105, 231] on span "Now You Know" at bounding box center [104, 235] width 77 height 14
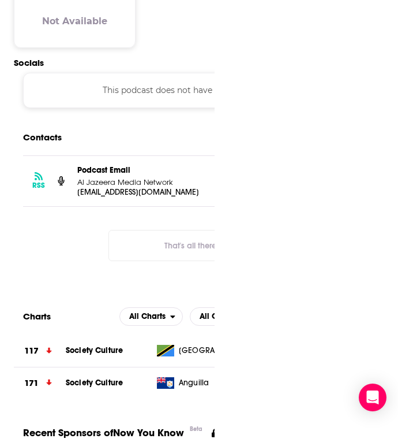
scroll to position [999, 0]
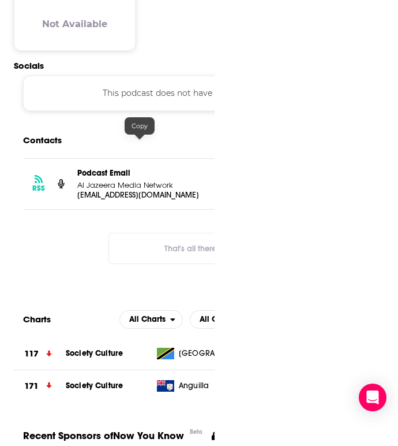
click at [143, 190] on p "[EMAIL_ADDRESS][DOMAIN_NAME]" at bounding box center [139, 195] width 125 height 10
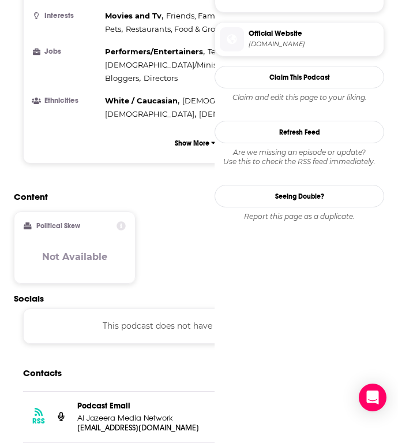
scroll to position [0, 0]
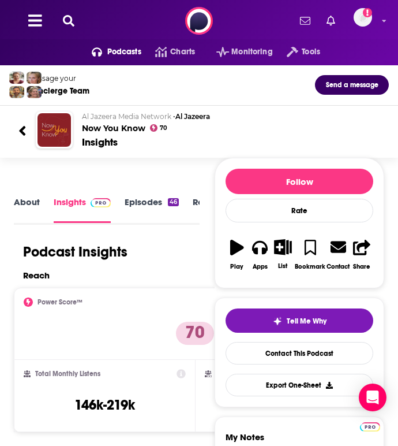
click at [66, 13] on div "Podcasts Charts Monitoring Tools For Business For Podcasters More Add a profile…" at bounding box center [199, 21] width 398 height 42
click at [68, 18] on icon at bounding box center [69, 21] width 12 height 12
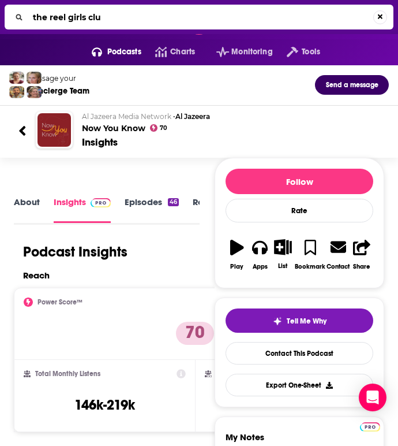
type input "the reel girls club"
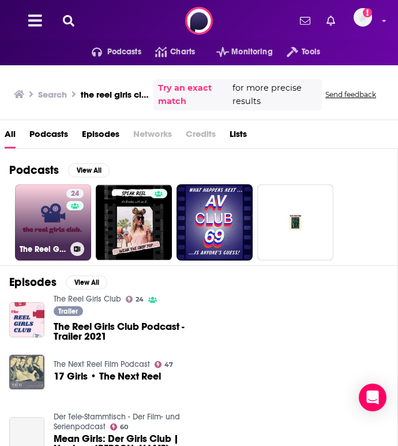
click at [43, 214] on link "24 The Reel Girls Club" at bounding box center [53, 222] width 76 height 76
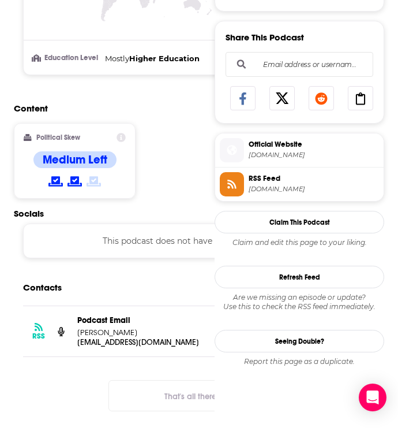
scroll to position [657, 0]
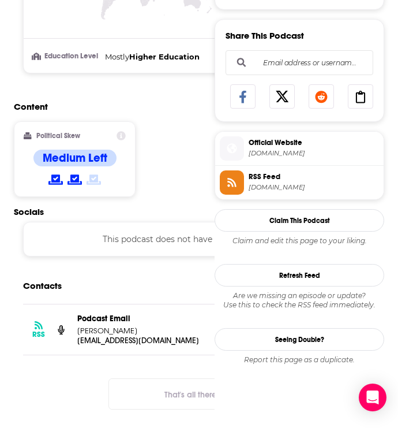
click at [125, 329] on p "[PERSON_NAME]" at bounding box center [139, 331] width 125 height 10
click at [133, 328] on p "[PERSON_NAME]" at bounding box center [139, 331] width 125 height 10
click at [133, 340] on p "[EMAIL_ADDRESS][DOMAIN_NAME]" at bounding box center [139, 340] width 125 height 10
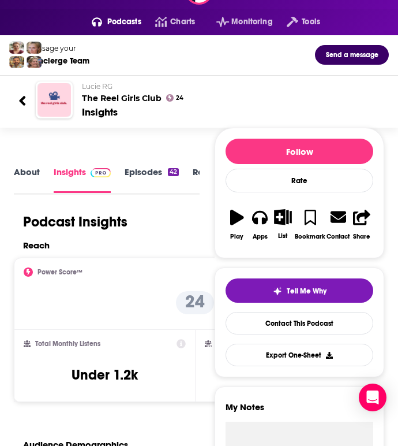
scroll to position [0, 0]
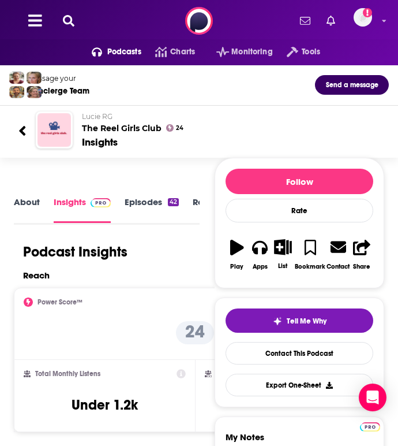
click at [70, 28] on div "Podcasts Charts Monitoring Tools For Business For Podcasters More Add a profile…" at bounding box center [199, 21] width 398 height 42
click at [70, 22] on icon at bounding box center [69, 21] width 12 height 12
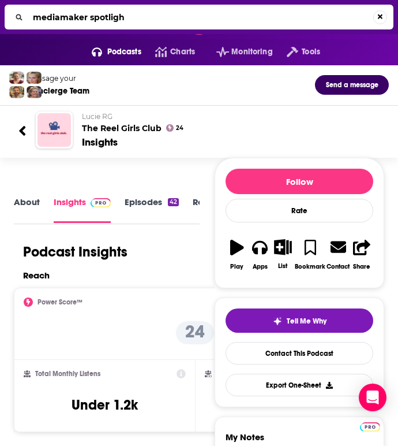
type input "mediamaker spotlight"
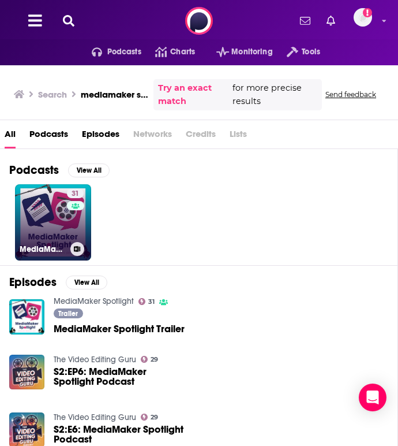
click at [60, 205] on link "31 MediaMaker Spotlight" at bounding box center [53, 222] width 76 height 76
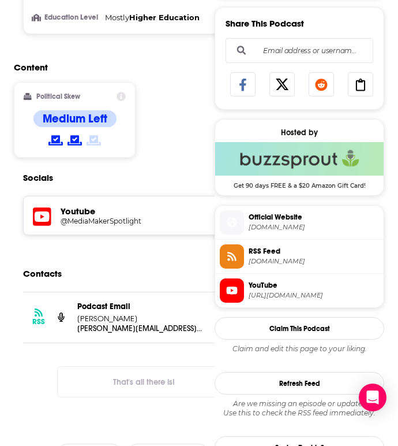
scroll to position [671, 0]
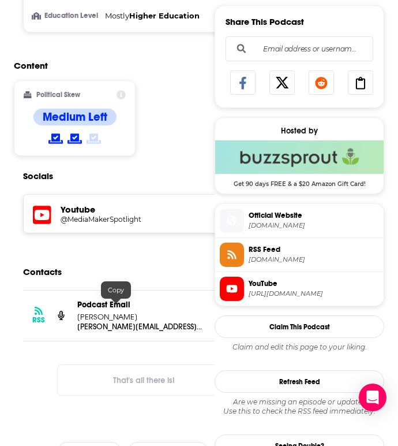
click at [127, 322] on p "[PERSON_NAME][EMAIL_ADDRESS][DOMAIN_NAME]" at bounding box center [139, 327] width 125 height 10
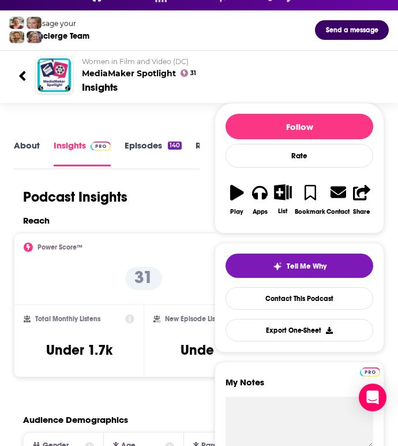
scroll to position [0, 0]
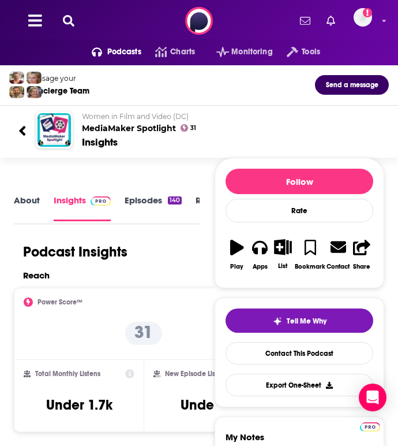
click at [67, 22] on icon at bounding box center [69, 21] width 12 height 12
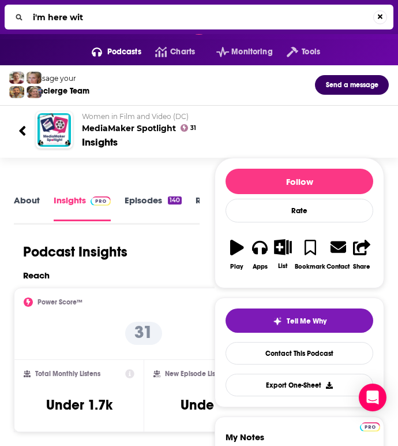
type input "i'm here with"
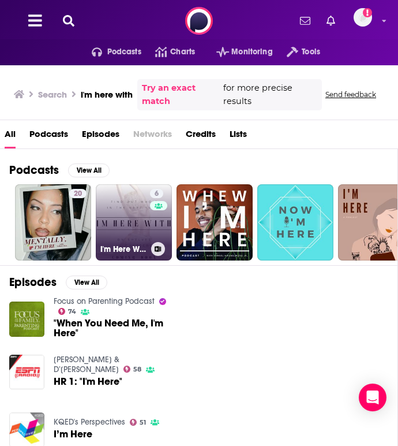
click at [134, 206] on link "6 I'm Here With" at bounding box center [134, 222] width 76 height 76
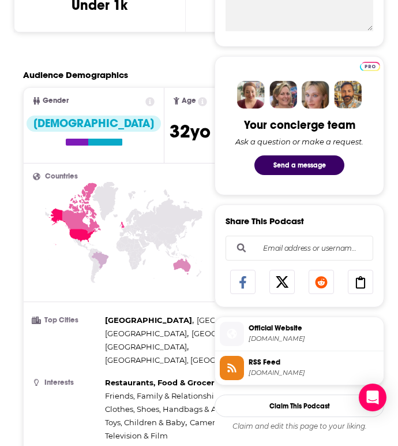
scroll to position [333, 0]
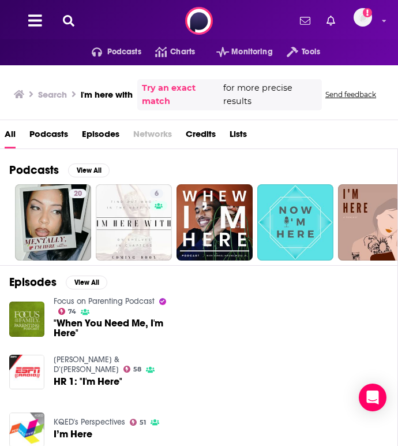
click at [65, 130] on span "Podcasts" at bounding box center [48, 137] width 39 height 24
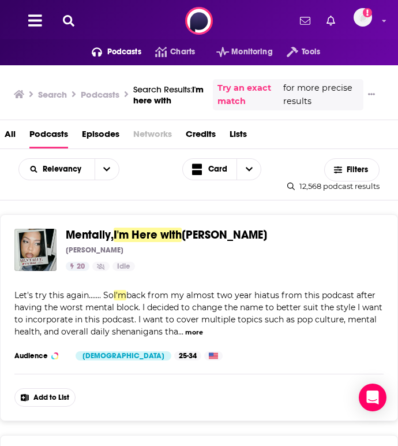
click at [69, 16] on icon at bounding box center [69, 21] width 12 height 12
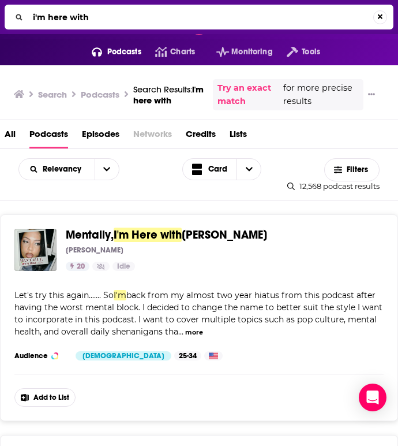
click at [88, 21] on input "i'm here with" at bounding box center [200, 17] width 345 height 18
type input "after the credits podcast"
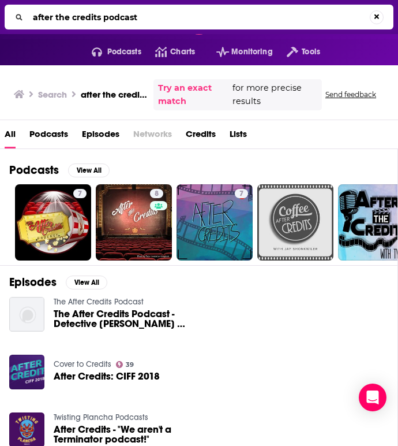
click at [55, 137] on span "Podcasts" at bounding box center [48, 137] width 39 height 24
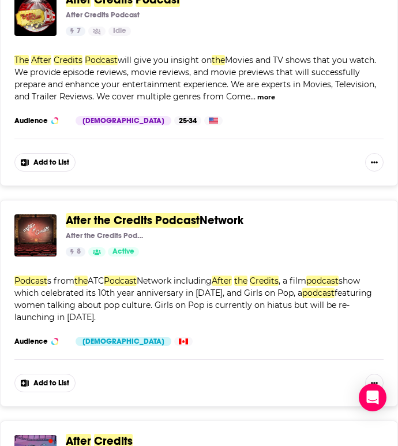
scroll to position [249, 0]
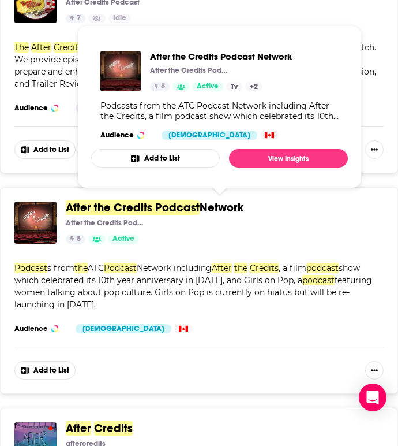
click at [127, 206] on span "After the Credits Podcast" at bounding box center [133, 207] width 134 height 14
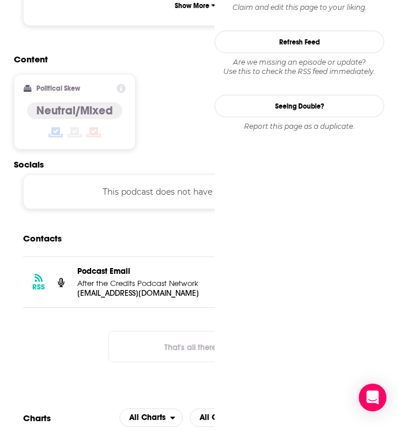
scroll to position [894, 0]
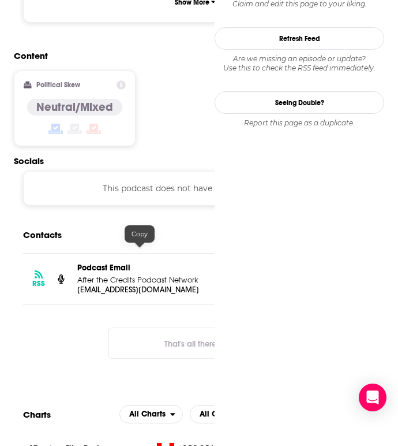
click at [128, 285] on p "[EMAIL_ADDRESS][DOMAIN_NAME]" at bounding box center [139, 290] width 125 height 10
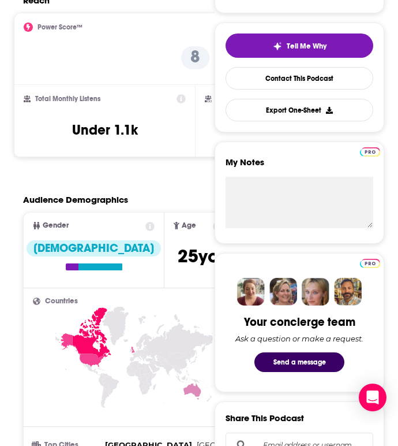
scroll to position [0, 0]
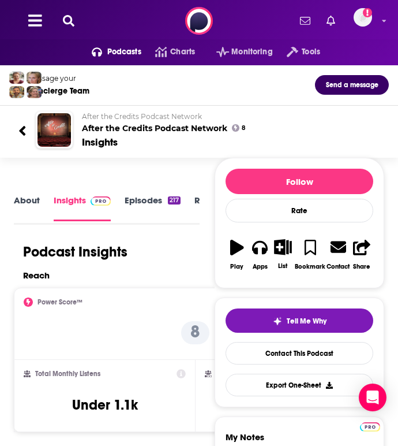
click at [66, 20] on icon at bounding box center [69, 21] width 12 height 12
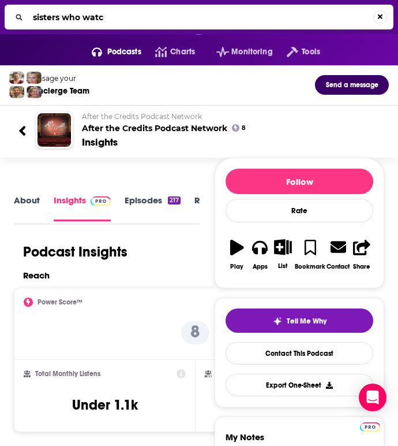
type input "sisters who watch"
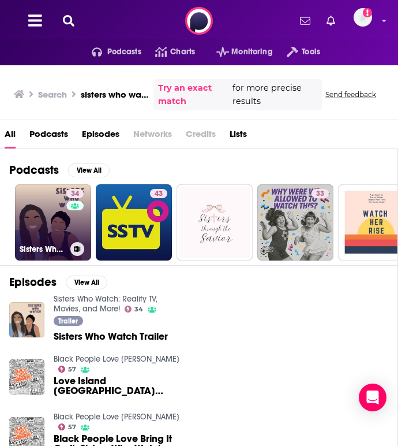
click at [45, 212] on link "34 Sisters Who Watch: Reality TV, Movies, and More!" at bounding box center [53, 222] width 76 height 76
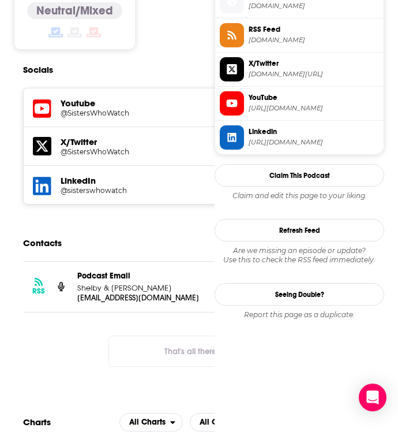
scroll to position [873, 0]
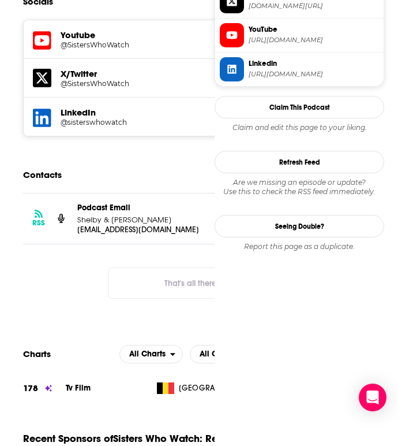
click at [120, 223] on p "Shelby & [PERSON_NAME]" at bounding box center [139, 220] width 125 height 10
click at [126, 230] on p "[EMAIL_ADDRESS][DOMAIN_NAME]" at bounding box center [139, 230] width 125 height 10
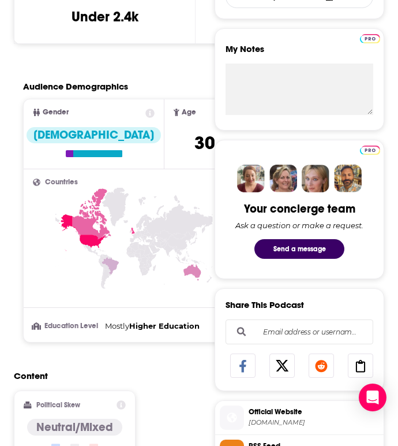
scroll to position [0, 0]
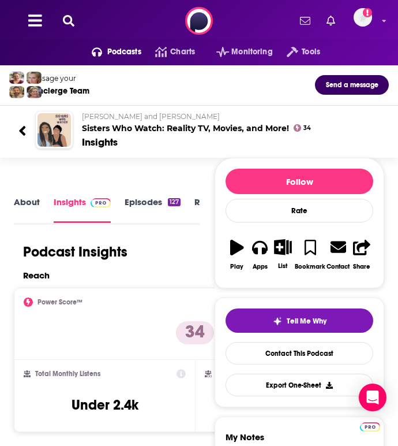
click at [68, 19] on icon at bounding box center [69, 21] width 12 height 12
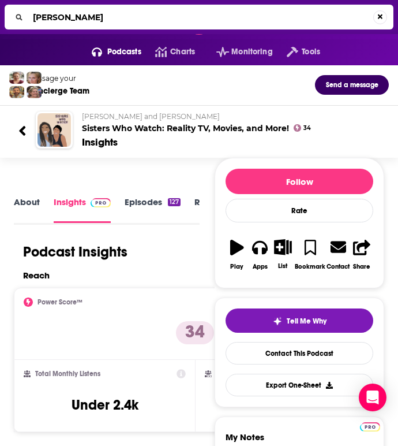
type input "J"
type input "[PERSON_NAME]'s tv podcast"
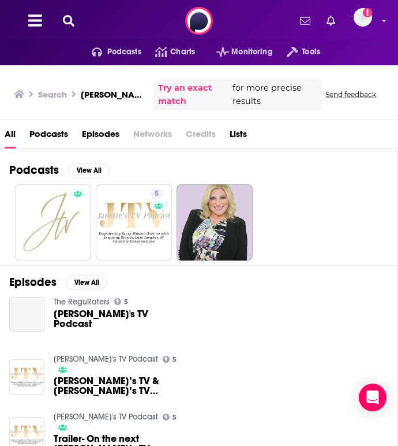
click at [47, 137] on span "Podcasts" at bounding box center [48, 137] width 39 height 24
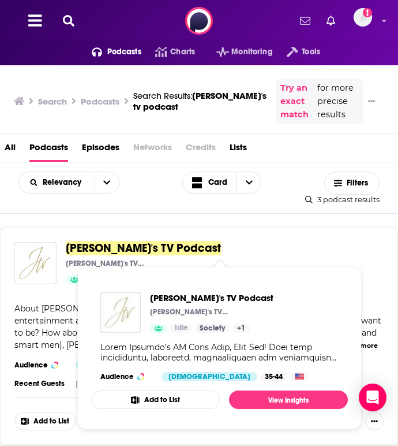
click at [152, 249] on span "[PERSON_NAME]'s TV Podcast" at bounding box center [143, 248] width 155 height 14
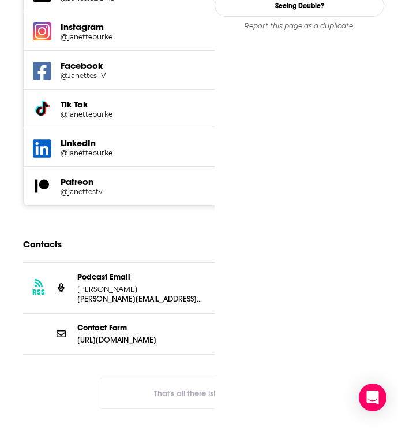
scroll to position [1233, 0]
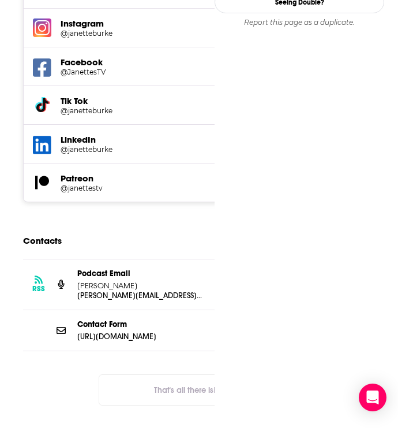
click at [136, 281] on p "[PERSON_NAME]" at bounding box center [139, 286] width 125 height 10
click at [114, 290] on p "[PERSON_NAME][EMAIL_ADDRESS][DOMAIN_NAME]" at bounding box center [139, 295] width 125 height 10
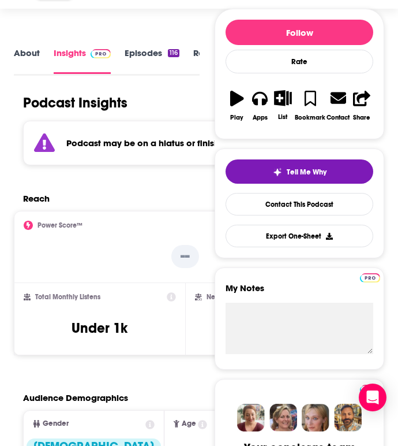
scroll to position [0, 0]
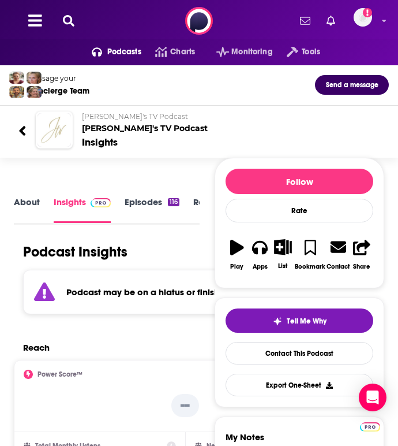
click at [65, 18] on icon at bounding box center [69, 21] width 12 height 12
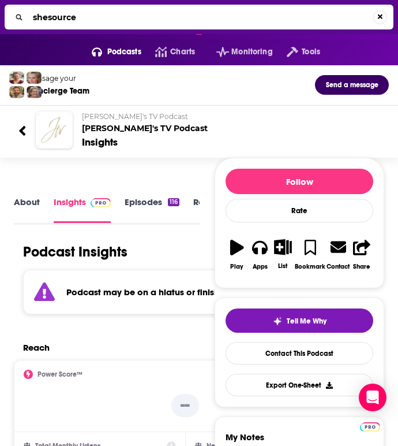
type input "shesources"
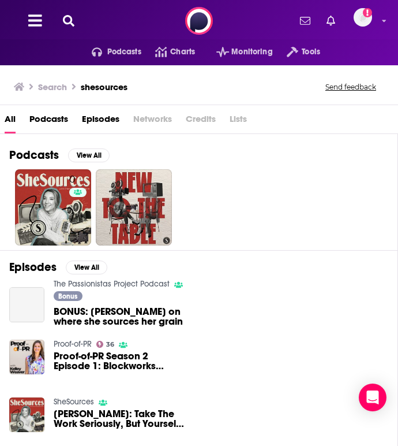
click at [51, 119] on span "Podcasts" at bounding box center [48, 122] width 39 height 24
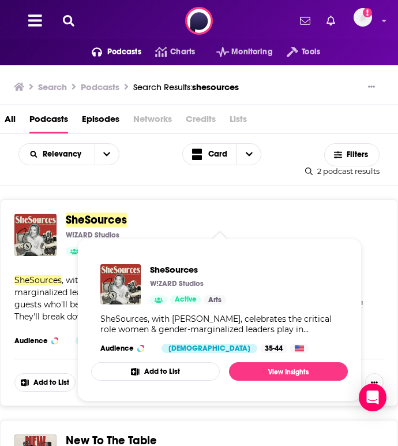
click at [107, 221] on span "SheSources" at bounding box center [96, 220] width 61 height 14
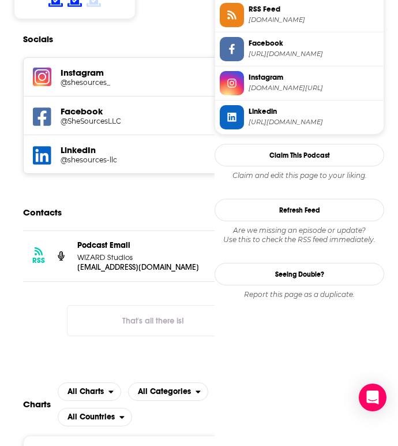
scroll to position [836, 0]
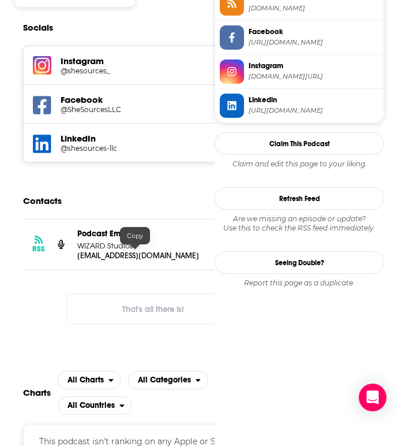
click at [133, 255] on p "[EMAIL_ADDRESS][DOMAIN_NAME]" at bounding box center [139, 256] width 125 height 10
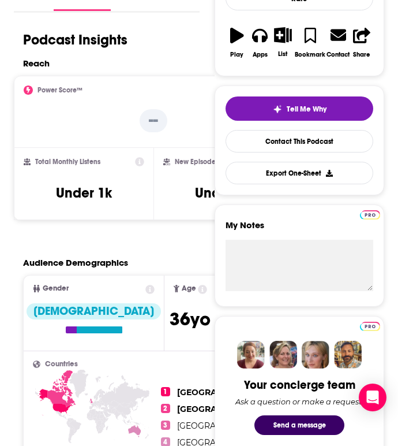
scroll to position [0, 0]
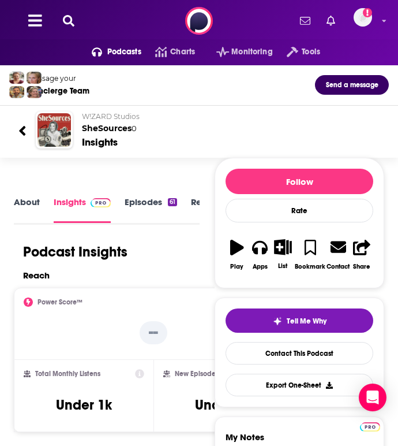
click at [68, 21] on icon at bounding box center [69, 21] width 12 height 12
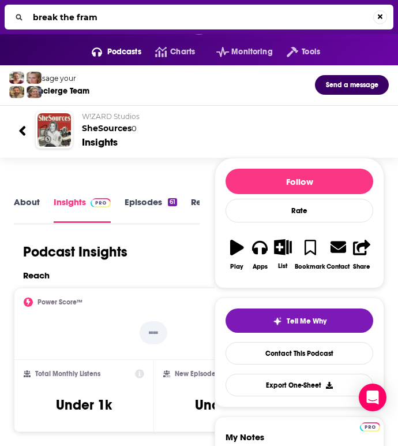
type input "break the frame"
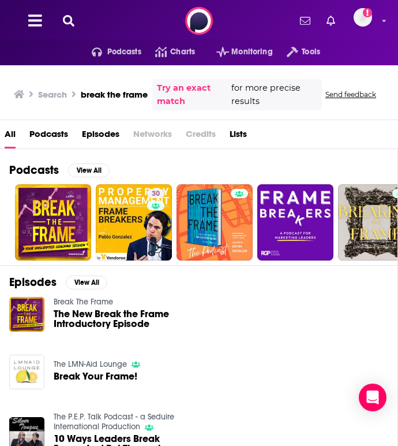
click at [58, 134] on span "Podcasts" at bounding box center [48, 137] width 39 height 24
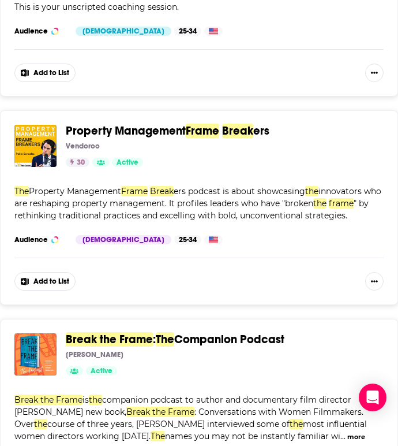
scroll to position [314, 0]
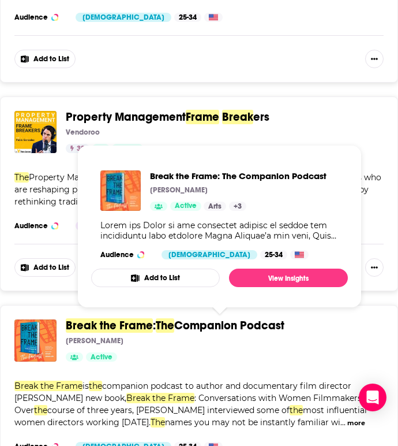
click at [195, 321] on span "Companion Podcast" at bounding box center [229, 325] width 110 height 14
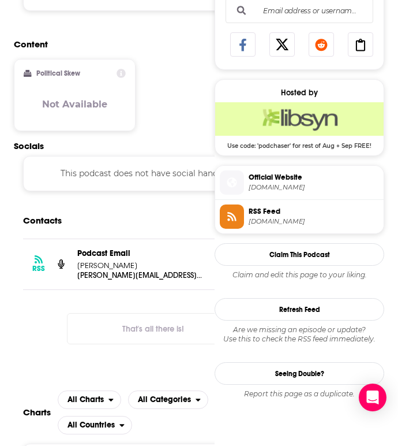
scroll to position [716, 0]
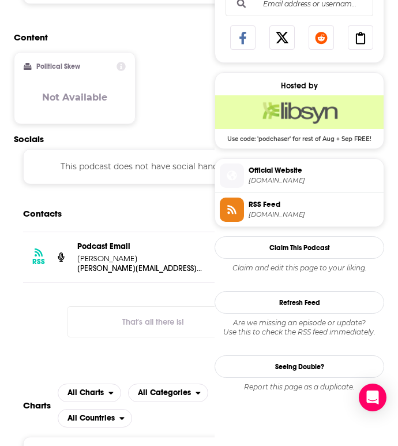
click at [122, 253] on p "[PERSON_NAME]" at bounding box center [139, 258] width 125 height 10
click at [110, 263] on p "[PERSON_NAME][EMAIL_ADDRESS][DOMAIN_NAME]" at bounding box center [139, 268] width 125 height 10
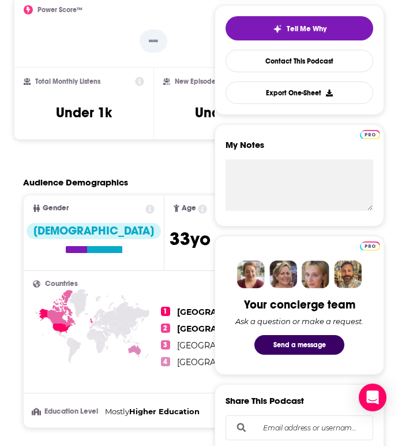
scroll to position [0, 0]
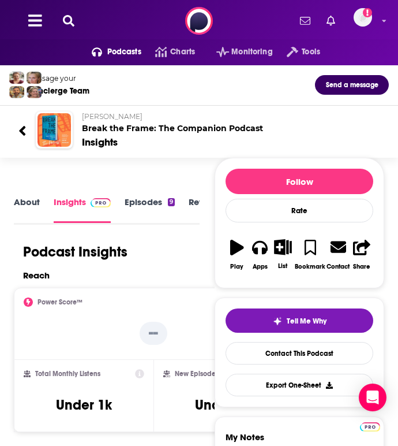
click at [69, 23] on icon at bounding box center [69, 21] width 12 height 12
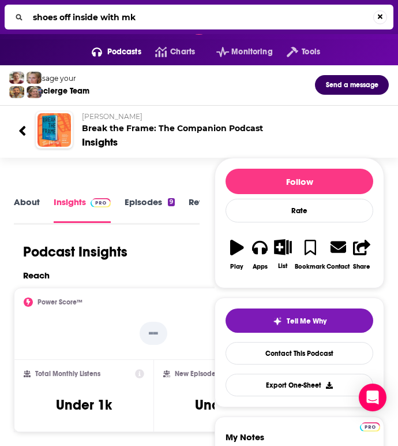
type input "shoes off inside with mkt"
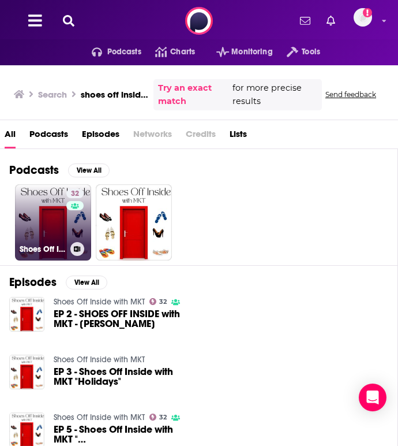
click at [54, 200] on link "32 Shoes Off Inside with MKT" at bounding box center [53, 222] width 76 height 76
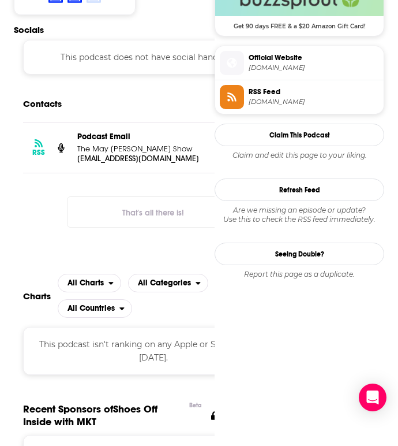
scroll to position [832, 0]
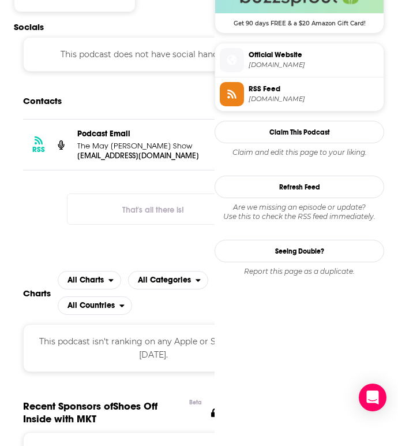
click at [117, 152] on div "RSS Podcast Email The May [PERSON_NAME] Show [EMAIL_ADDRESS][DOMAIN_NAME] [EMAI…" at bounding box center [153, 145] width 261 height 50
click at [121, 151] on p "[EMAIL_ADDRESS][DOMAIN_NAME]" at bounding box center [139, 156] width 125 height 10
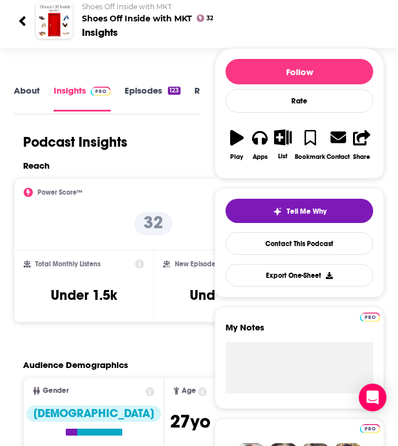
scroll to position [0, 0]
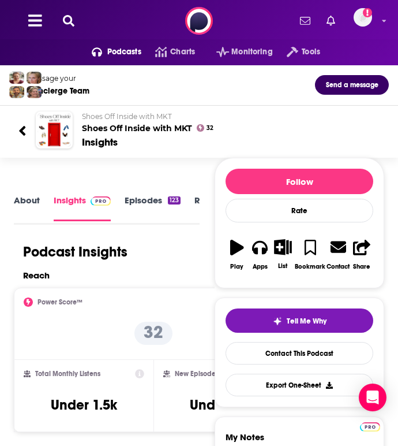
click at [63, 17] on icon at bounding box center [69, 21] width 12 height 12
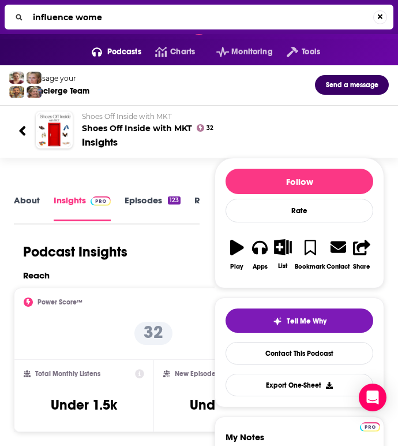
type input "influence women"
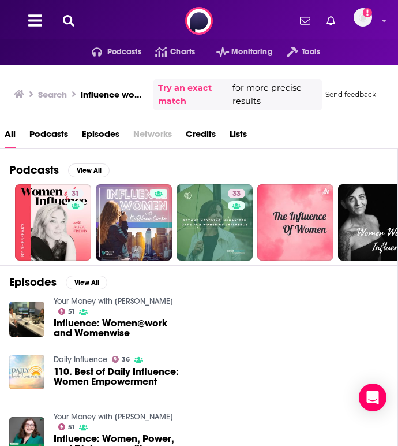
click at [59, 130] on span "Podcasts" at bounding box center [48, 137] width 39 height 24
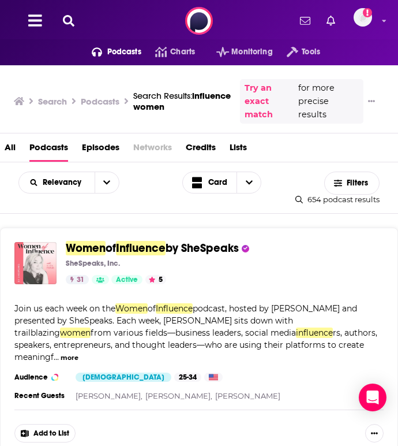
click at [32, 257] on img "Women of Influence by SheSpeaks" at bounding box center [35, 263] width 42 height 42
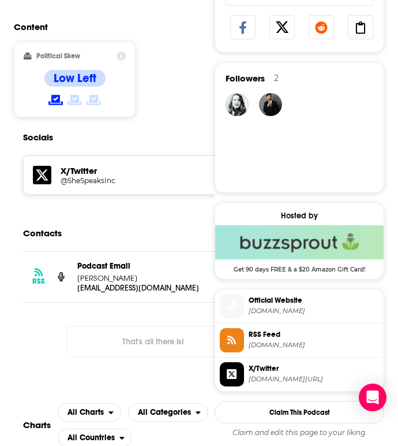
scroll to position [729, 0]
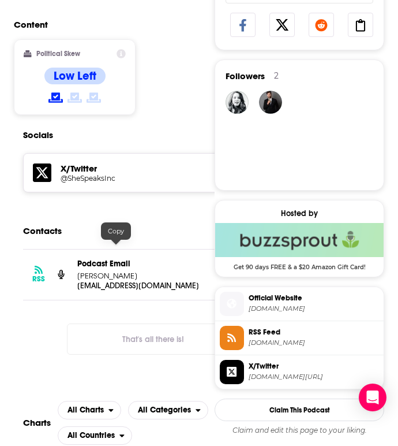
click at [111, 281] on p "[EMAIL_ADDRESS][DOMAIN_NAME]" at bounding box center [139, 286] width 125 height 10
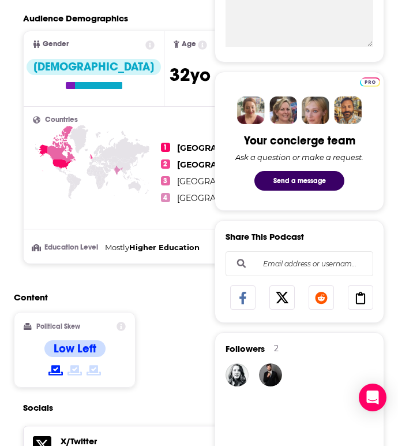
scroll to position [0, 0]
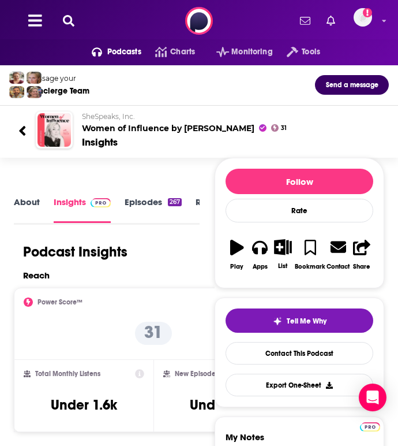
click at [69, 14] on button at bounding box center [68, 20] width 18 height 13
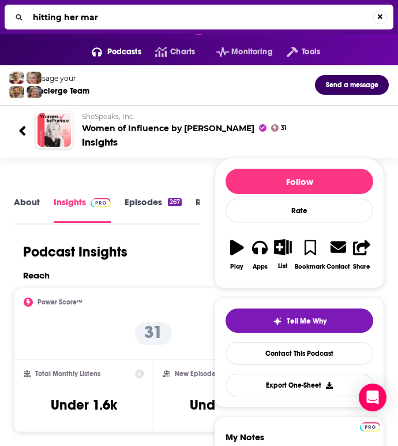
type input "hitting her mark"
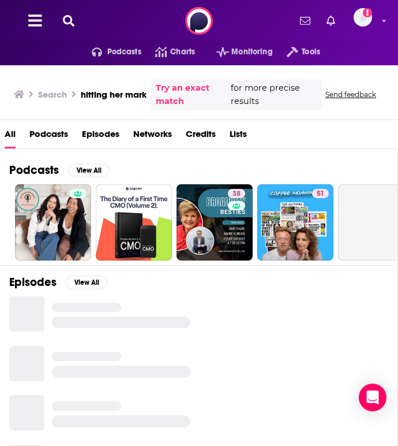
click at [43, 131] on span "Podcasts" at bounding box center [48, 137] width 39 height 24
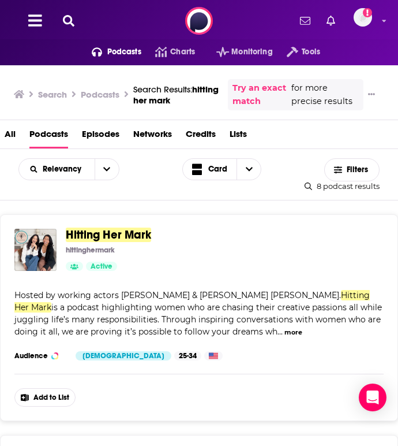
click at [130, 235] on span "Hitting Her Mark" at bounding box center [108, 235] width 85 height 14
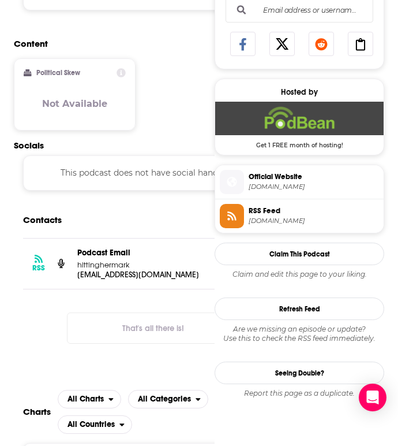
scroll to position [741, 0]
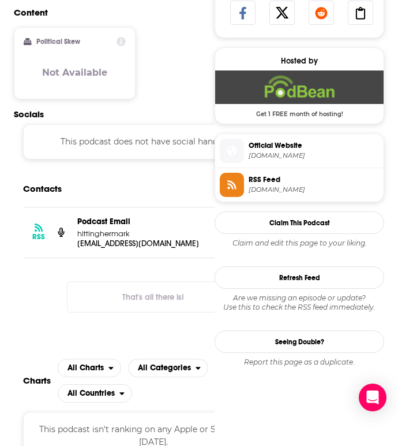
click at [115, 229] on p "hittinghermark" at bounding box center [139, 234] width 125 height 10
click at [115, 238] on p "[EMAIL_ADDRESS][DOMAIN_NAME]" at bounding box center [139, 243] width 125 height 10
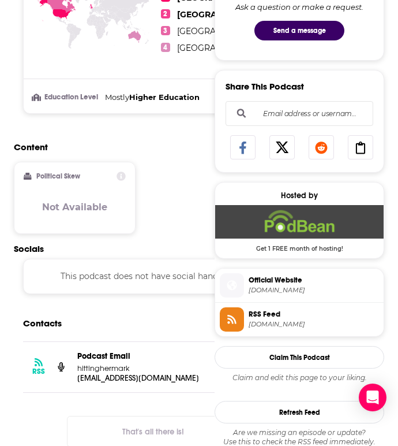
scroll to position [0, 0]
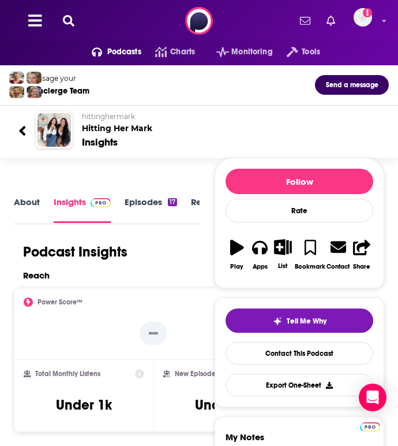
click at [70, 27] on button at bounding box center [68, 20] width 18 height 13
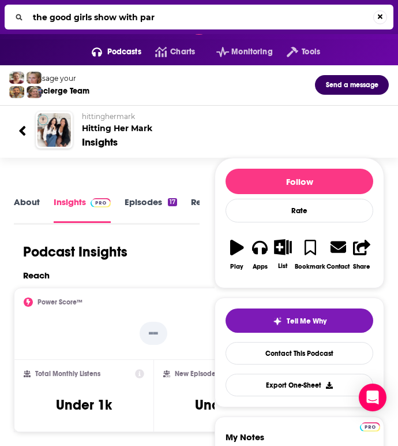
type input "the good girls show with [PERSON_NAME]"
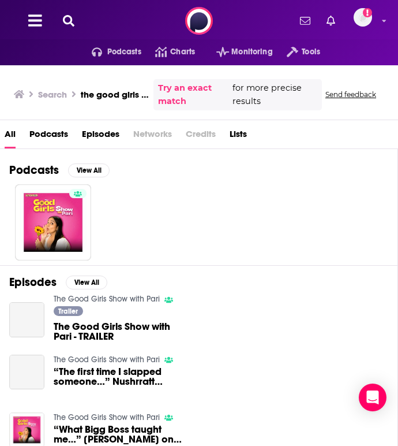
click at [61, 136] on span "Podcasts" at bounding box center [48, 137] width 39 height 24
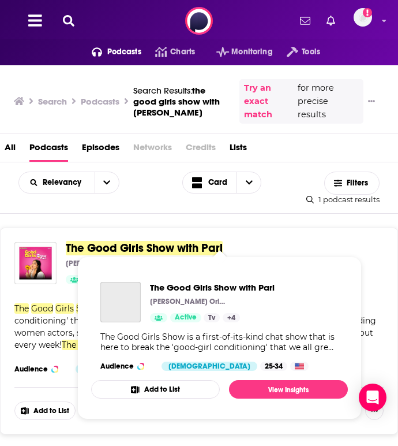
click at [83, 241] on span "The Good Girls Show with Pari" at bounding box center [144, 248] width 157 height 14
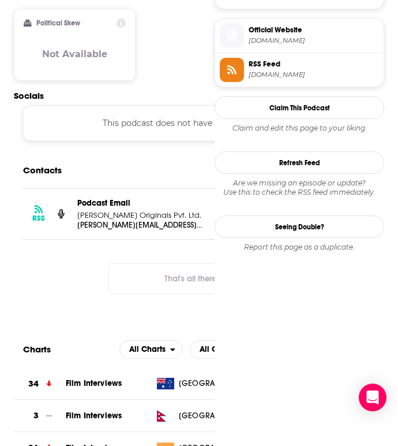
scroll to position [834, 0]
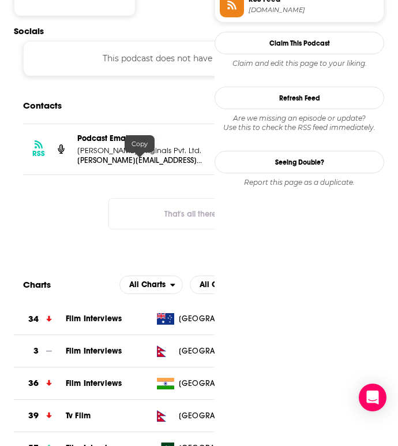
click at [119, 163] on p "[PERSON_NAME][EMAIL_ADDRESS][DOMAIN_NAME]" at bounding box center [139, 160] width 125 height 10
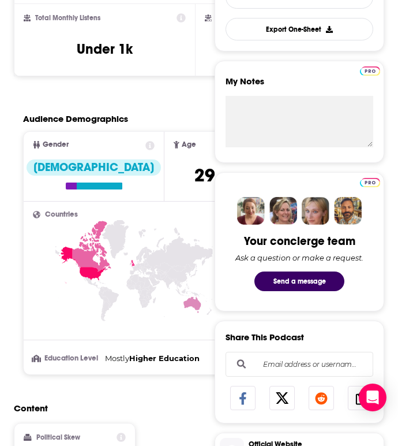
scroll to position [0, 0]
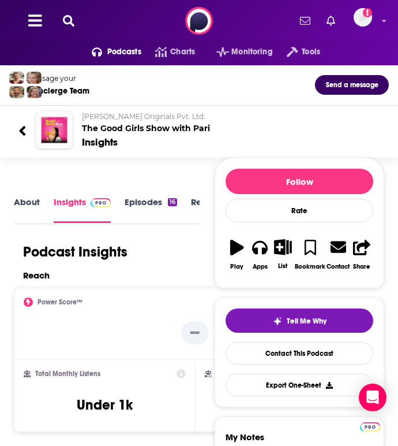
click at [66, 23] on icon at bounding box center [69, 21] width 12 height 12
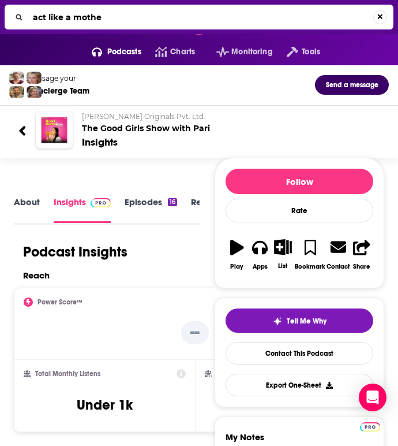
type input "act like a mother"
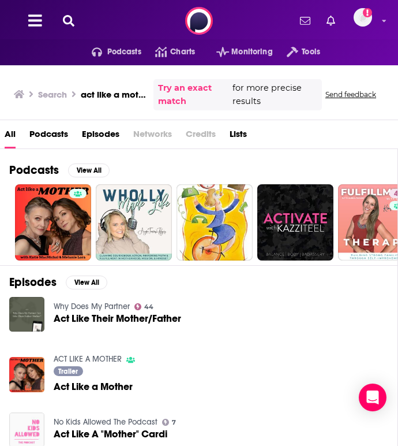
click at [47, 134] on span "Podcasts" at bounding box center [48, 137] width 39 height 24
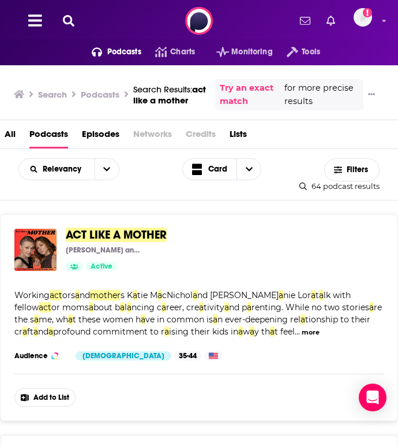
click at [98, 238] on span "ACT LIKE A MOTHER" at bounding box center [116, 235] width 101 height 14
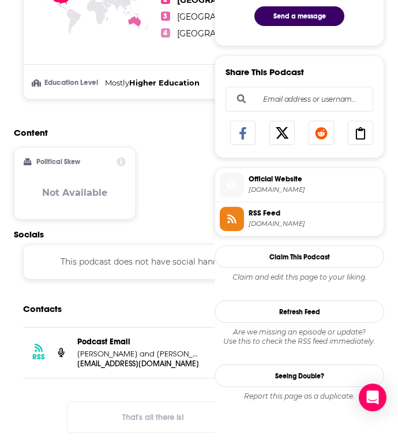
scroll to position [622, 0]
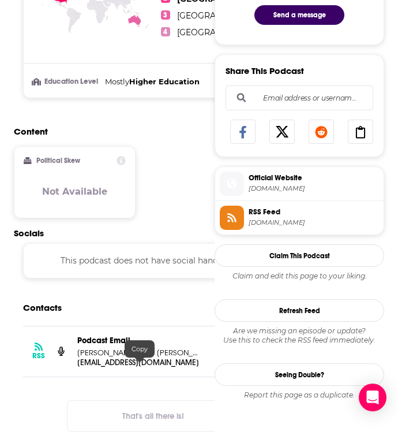
click at [128, 364] on p "[EMAIL_ADDRESS][DOMAIN_NAME]" at bounding box center [139, 362] width 125 height 10
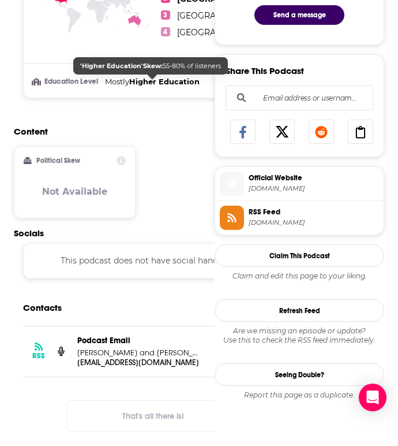
scroll to position [0, 0]
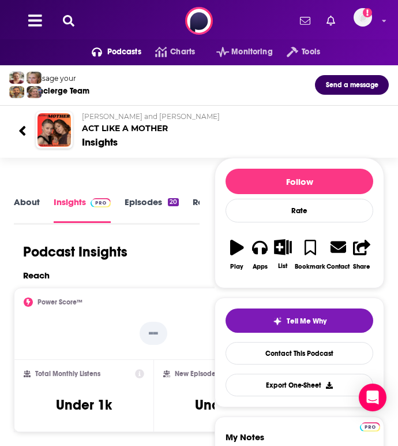
click at [71, 27] on button at bounding box center [68, 20] width 18 height 13
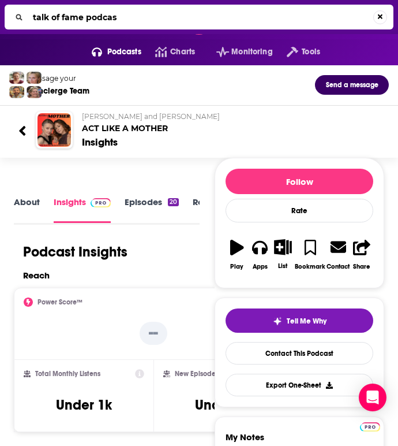
type input "talk of fame podcast"
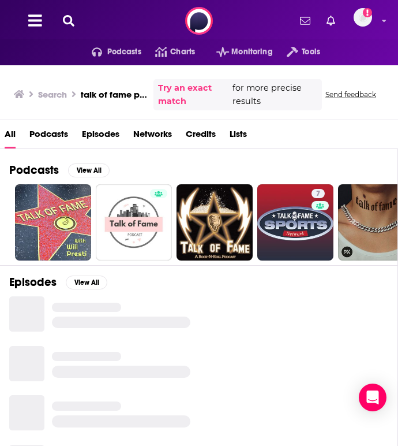
click at [57, 136] on span "Podcasts" at bounding box center [48, 137] width 39 height 24
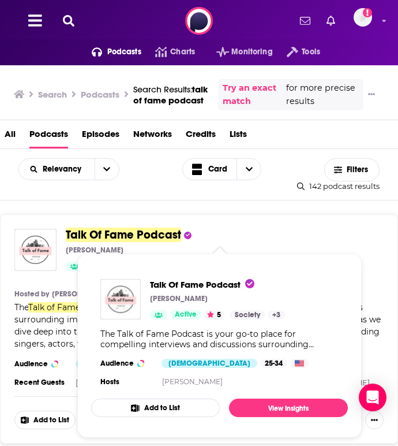
click at [92, 233] on span "Talk Of Fame Podcast" at bounding box center [123, 235] width 115 height 14
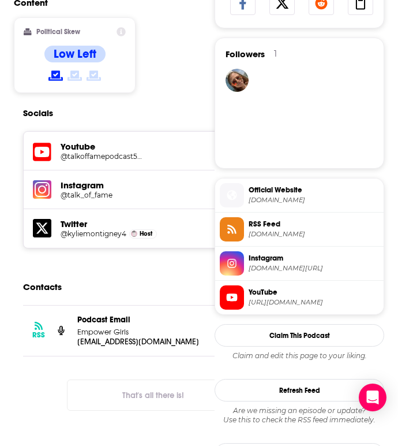
scroll to position [762, 0]
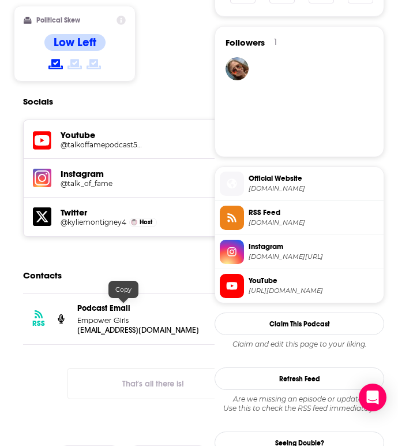
click at [110, 325] on p "[EMAIL_ADDRESS][DOMAIN_NAME]" at bounding box center [139, 330] width 125 height 10
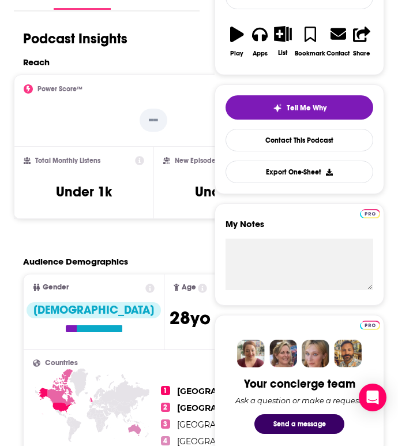
scroll to position [0, 0]
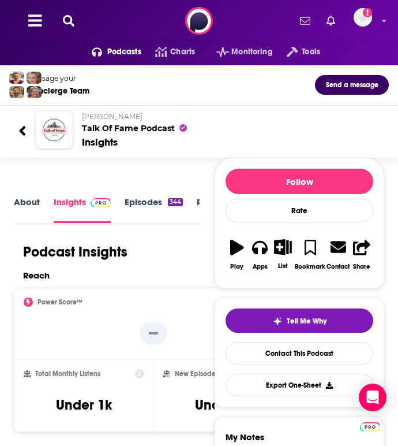
click at [70, 31] on div "Podcasts Charts Monitoring Tools For Business For Podcasters More Add a profile…" at bounding box center [199, 21] width 398 height 42
click at [68, 25] on icon at bounding box center [69, 21] width 12 height 12
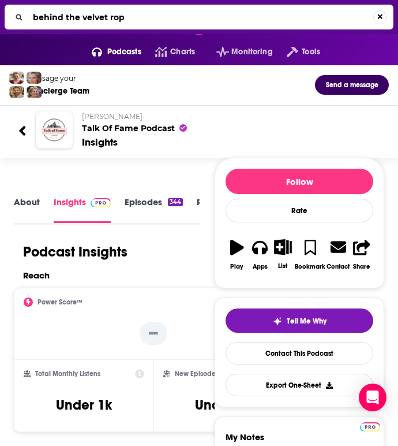
type input "behind the velvet rope"
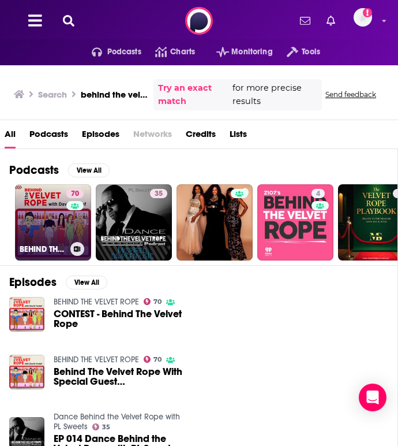
click at [51, 222] on link "70 BEHIND THE VELVET ROPE" at bounding box center [53, 222] width 76 height 76
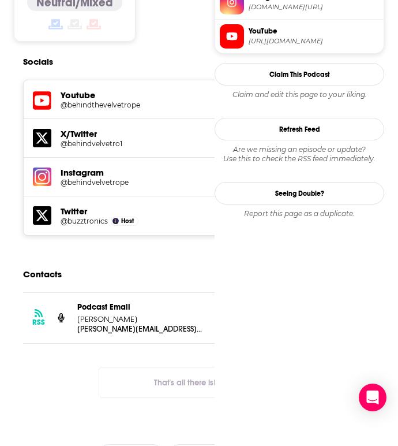
scroll to position [1031, 0]
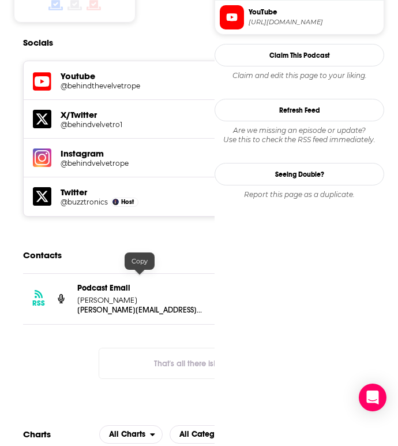
click at [116, 305] on p "[PERSON_NAME][EMAIL_ADDRESS][DOMAIN_NAME]" at bounding box center [139, 310] width 125 height 10
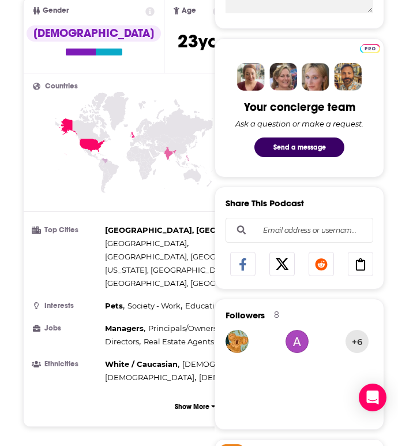
scroll to position [0, 0]
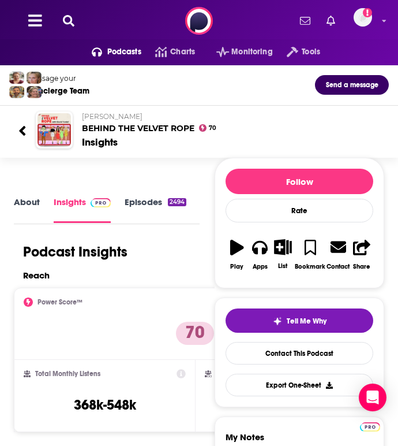
click at [68, 24] on icon at bounding box center [69, 21] width 12 height 12
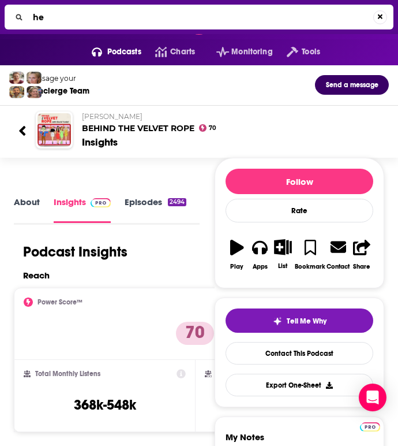
type input "h"
type input "[DEMOGRAPHIC_DATA] gaze: the film club"
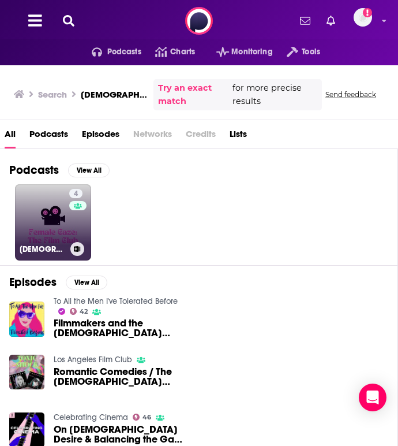
click at [39, 210] on link "4 [DEMOGRAPHIC_DATA] Gaze: The Film Club" at bounding box center [53, 222] width 76 height 76
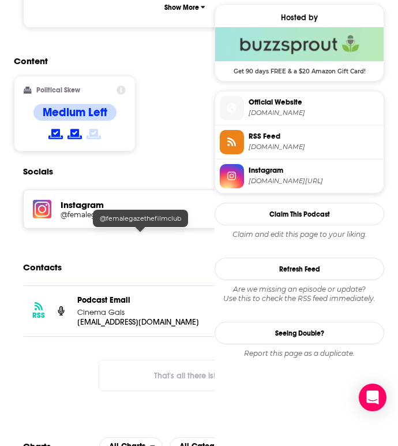
scroll to position [938, 0]
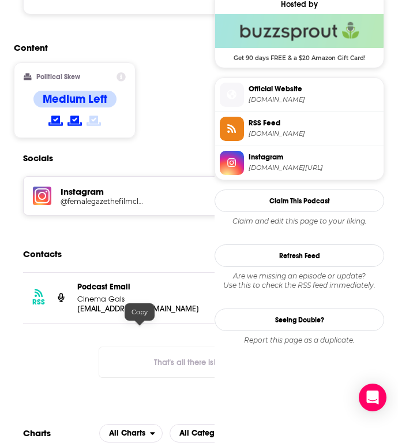
click at [110, 314] on p "[EMAIL_ADDRESS][DOMAIN_NAME]" at bounding box center [139, 309] width 125 height 10
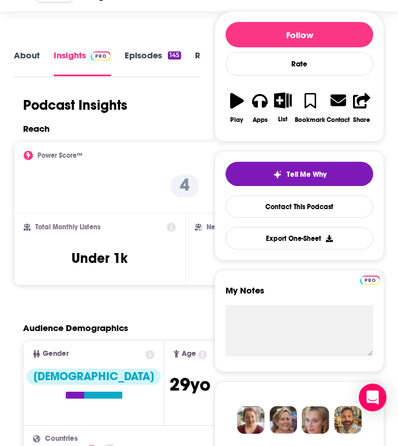
scroll to position [0, 0]
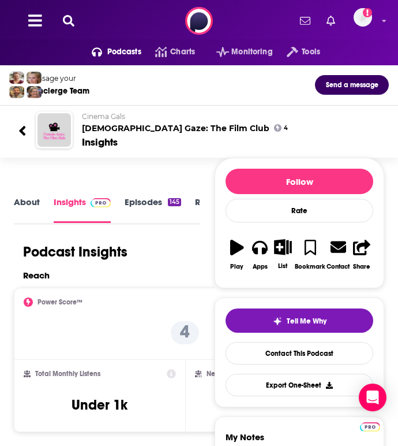
click at [70, 18] on icon at bounding box center [69, 21] width 12 height 12
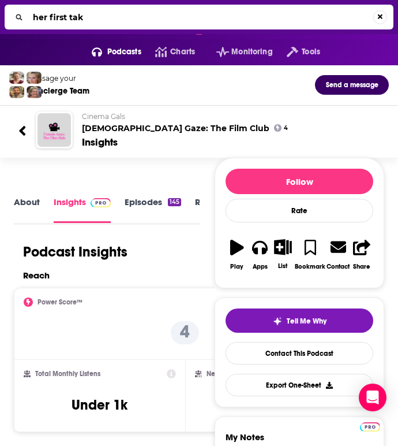
type input "her first take"
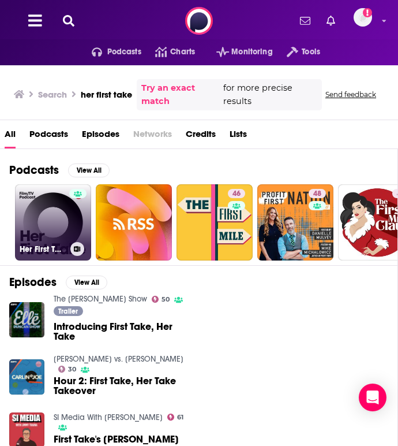
click at [65, 189] on link "Her First Take" at bounding box center [53, 222] width 76 height 76
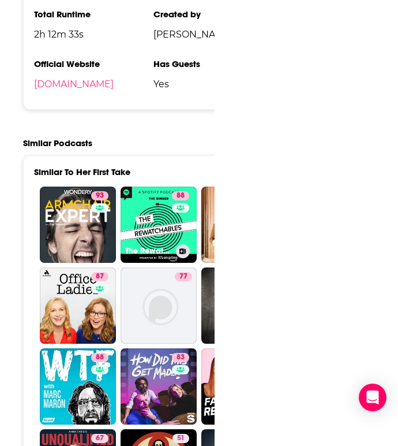
scroll to position [1431, 0]
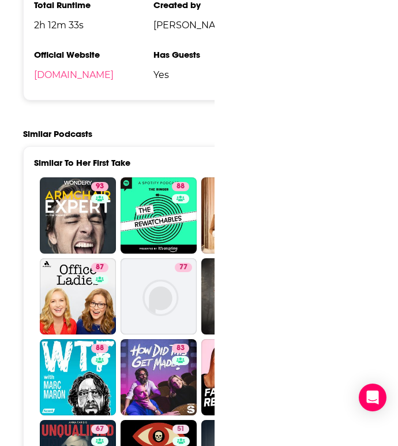
click at [99, 90] on li "Official Website [DOMAIN_NAME]" at bounding box center [94, 69] width 120 height 40
click at [98, 80] on link "[DOMAIN_NAME]" at bounding box center [74, 74] width 80 height 11
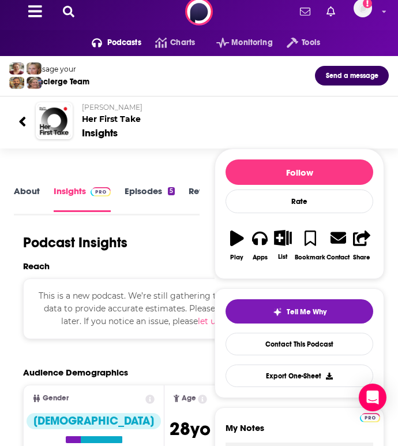
scroll to position [0, 0]
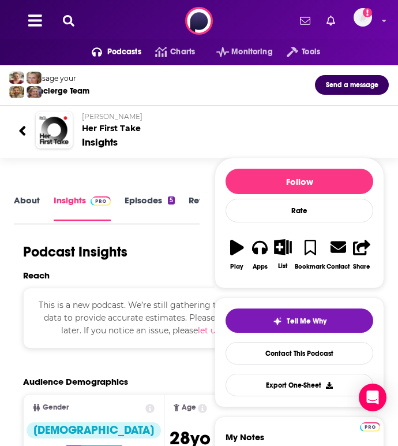
click at [28, 200] on link "About" at bounding box center [27, 208] width 26 height 26
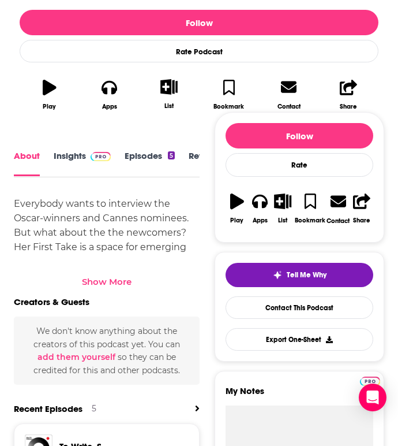
scroll to position [330, 0]
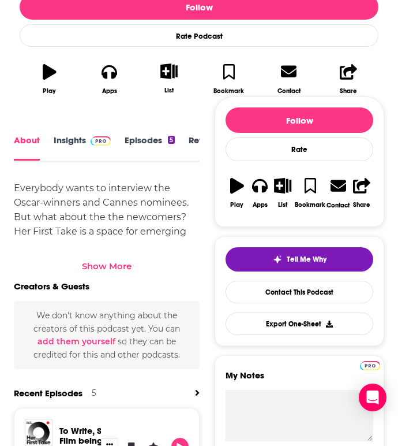
click at [123, 263] on div "Show More" at bounding box center [107, 265] width 50 height 11
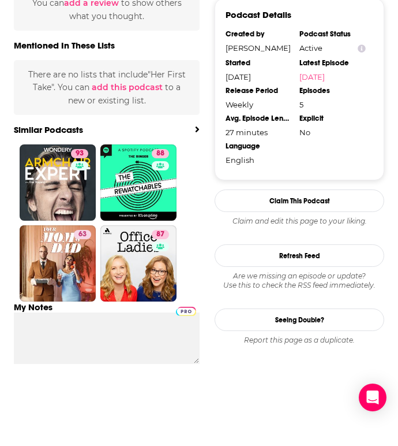
scroll to position [0, 0]
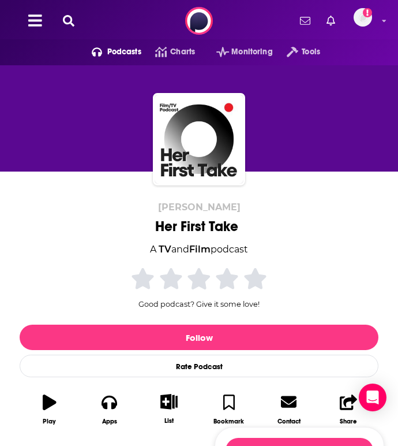
click at [72, 20] on icon at bounding box center [69, 21] width 12 height 12
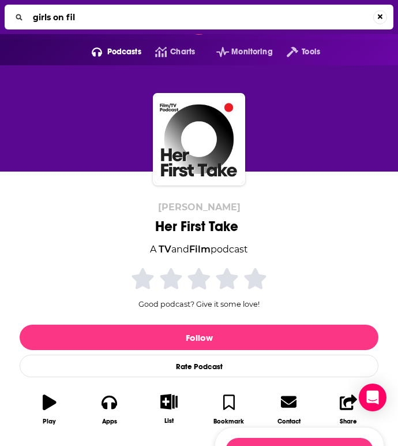
type input "girls on film"
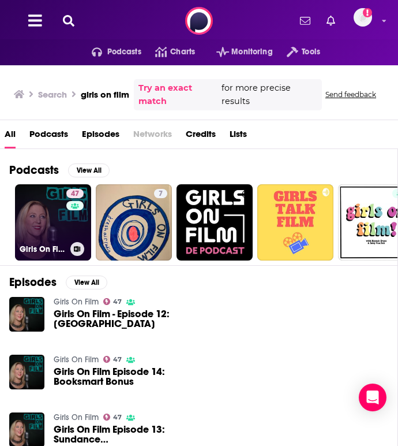
click at [54, 221] on link "47 Girls On Film" at bounding box center [53, 222] width 76 height 76
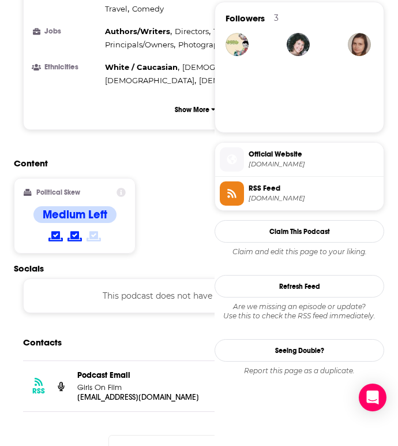
scroll to position [838, 0]
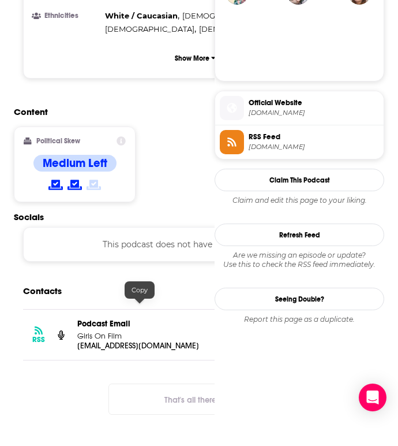
click at [104, 325] on div "RSS Podcast Email Girls On Film [EMAIL_ADDRESS][DOMAIN_NAME] [EMAIL_ADDRESS][DO…" at bounding box center [195, 371] width 363 height 124
click at [113, 341] on p "[EMAIL_ADDRESS][DOMAIN_NAME]" at bounding box center [139, 346] width 125 height 10
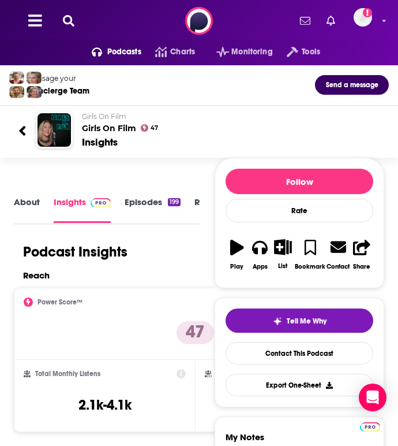
click at [71, 25] on icon at bounding box center [69, 21] width 12 height 12
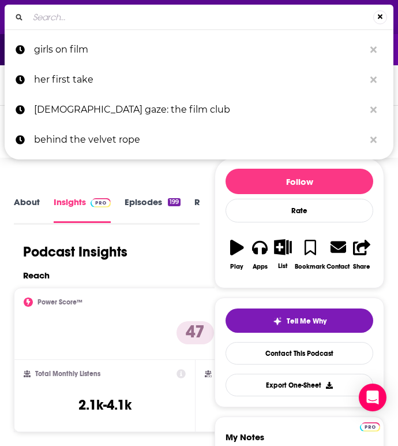
click at [71, 25] on input "Search..." at bounding box center [200, 17] width 345 height 18
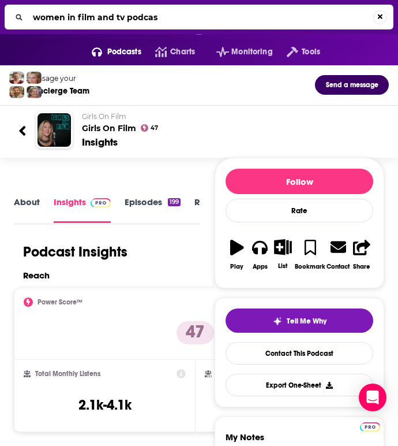
type input "women in film and tv podcast"
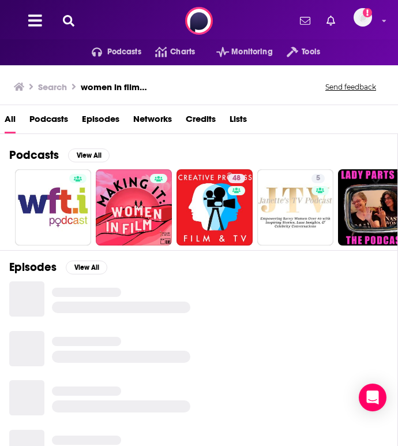
click at [42, 125] on span "Podcasts" at bounding box center [48, 122] width 39 height 24
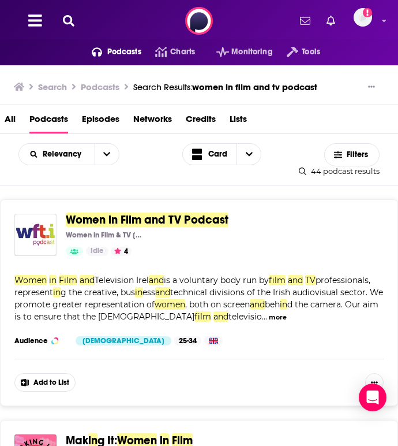
click at [118, 220] on span "Women in Film and TV Podcast" at bounding box center [147, 220] width 163 height 14
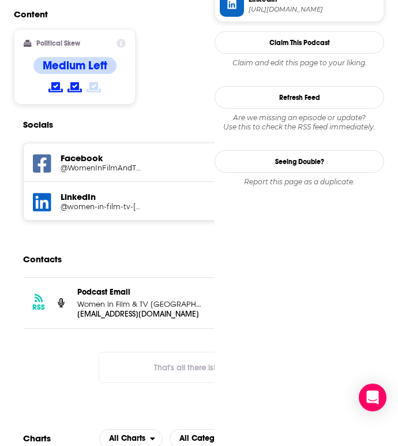
scroll to position [1050, 0]
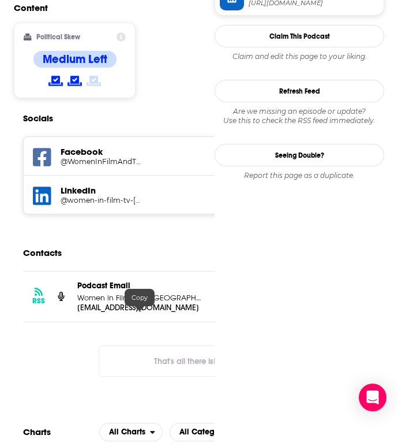
click at [100, 312] on p "[EMAIL_ADDRESS][DOMAIN_NAME]" at bounding box center [139, 308] width 125 height 10
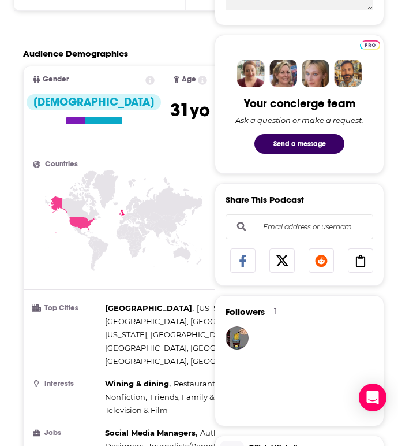
scroll to position [0, 0]
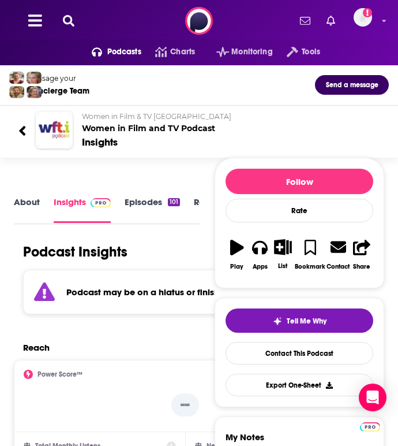
click at [70, 21] on icon at bounding box center [69, 21] width 12 height 12
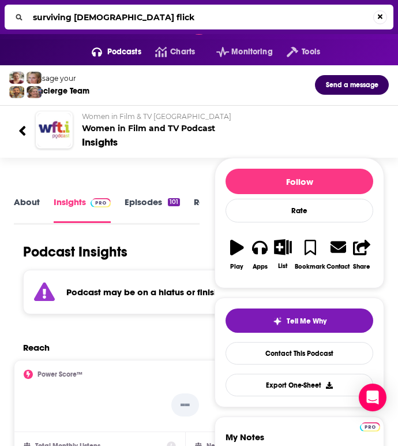
type input "surviving [DEMOGRAPHIC_DATA] flicks"
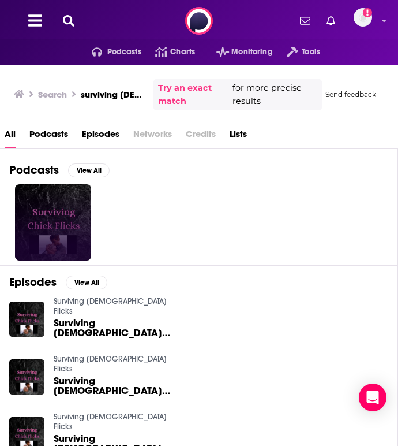
click at [57, 200] on link at bounding box center [53, 222] width 76 height 76
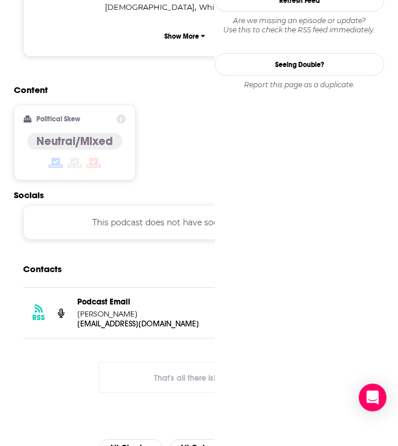
scroll to position [938, 0]
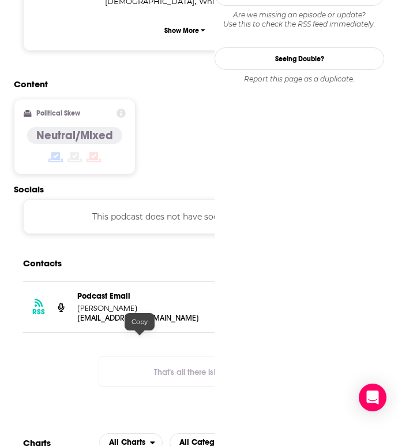
click at [105, 323] on p "[EMAIL_ADDRESS][DOMAIN_NAME]" at bounding box center [139, 318] width 125 height 10
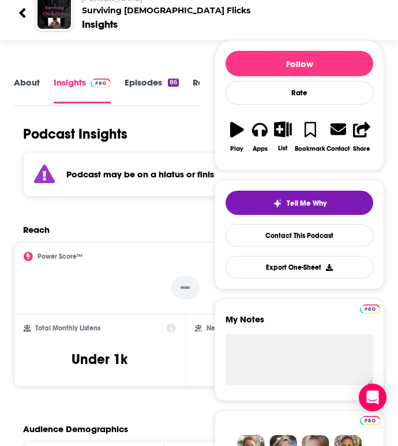
scroll to position [0, 0]
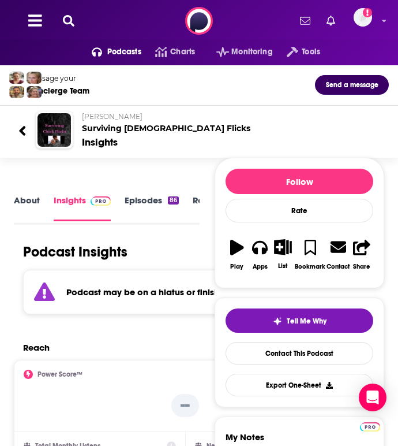
click at [72, 20] on icon at bounding box center [69, 21] width 12 height 12
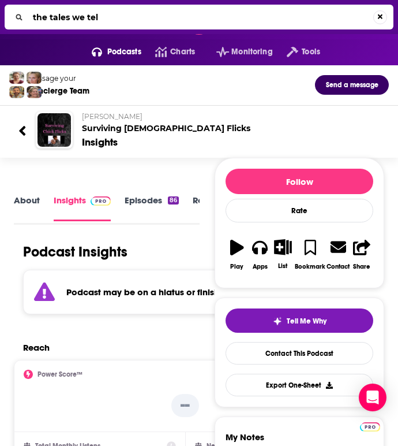
type input "the tales we tell"
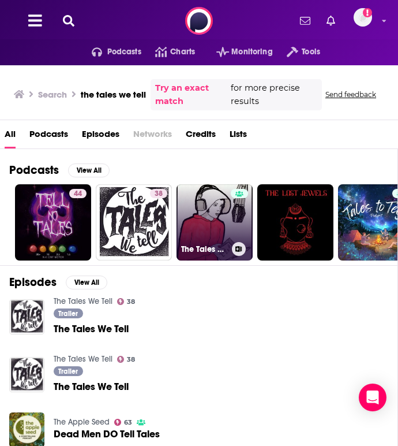
click at [221, 220] on link "The Tales We Tell" at bounding box center [215, 222] width 76 height 76
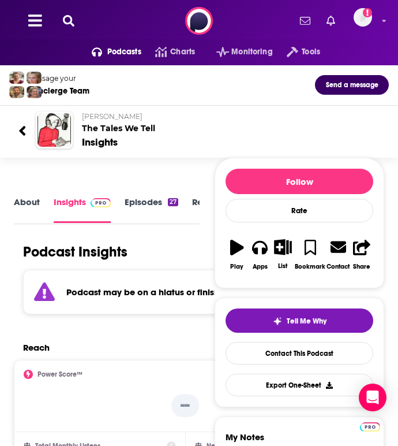
click at [66, 20] on icon at bounding box center [69, 21] width 12 height 12
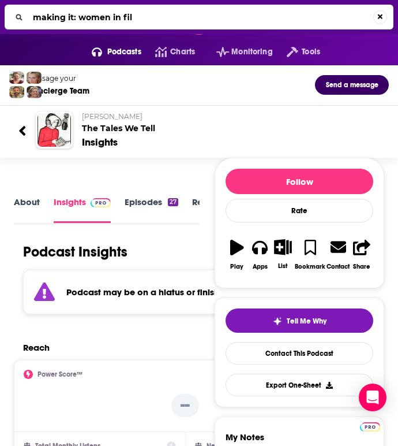
type input "making it: women in film"
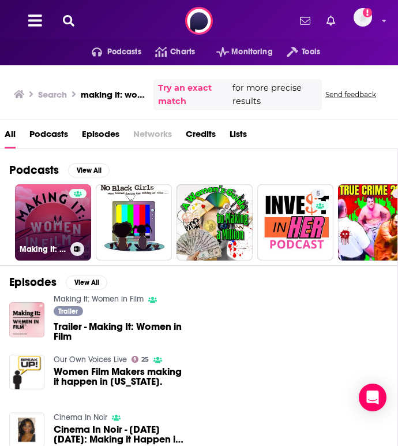
click at [72, 233] on div at bounding box center [77, 215] width 17 height 53
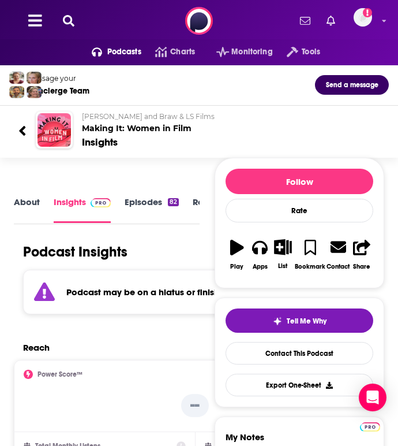
click at [60, 25] on button at bounding box center [68, 20] width 18 height 13
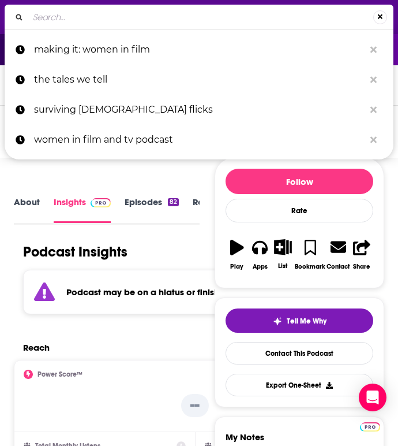
type input "t"
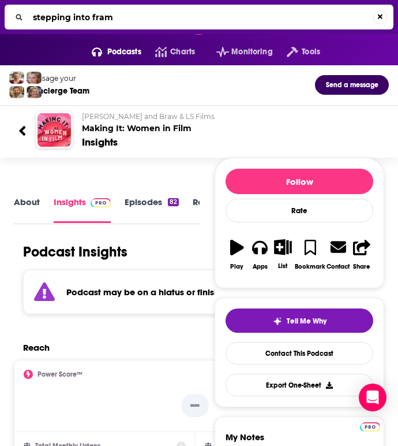
type input "stepping into frame"
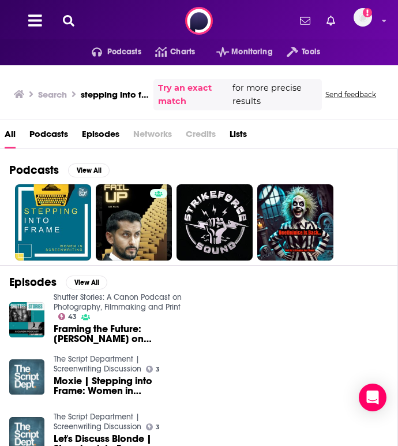
click at [69, 270] on div "Episodes View All Shutter Stories: A Canon Podcast on Photography, Filmmaking a…" at bounding box center [199, 392] width 398 height 255
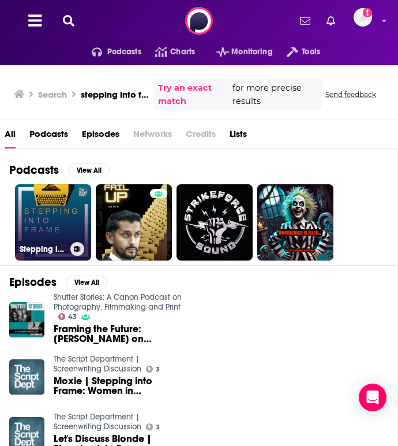
click at [46, 197] on link "Stepping into Frame | Women in Screenwriting" at bounding box center [53, 222] width 76 height 76
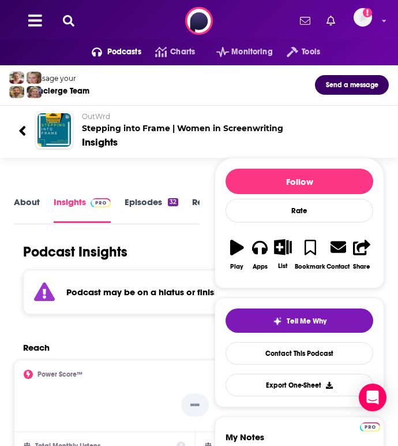
click at [69, 24] on icon at bounding box center [69, 21] width 12 height 12
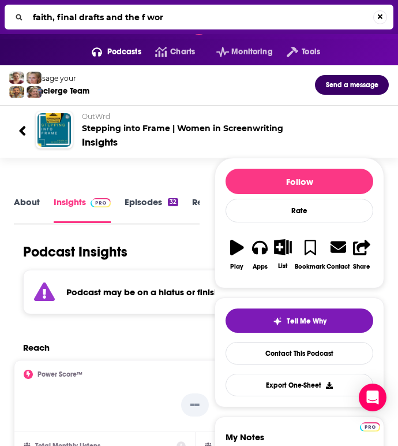
type input "faith, final drafts and the f word"
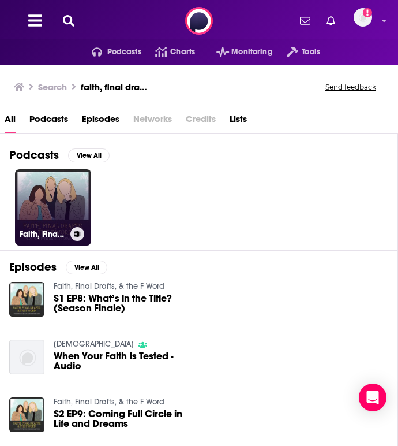
click at [64, 179] on link "Faith, Final Drafts, & the F Word" at bounding box center [53, 207] width 76 height 76
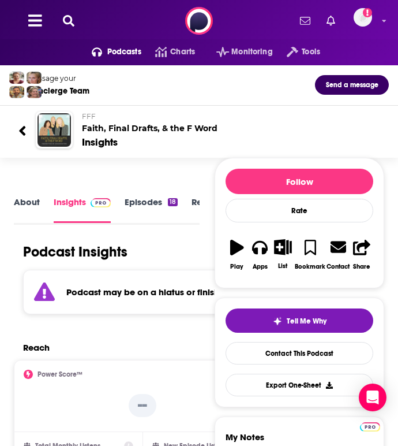
click at [71, 17] on icon at bounding box center [69, 21] width 12 height 12
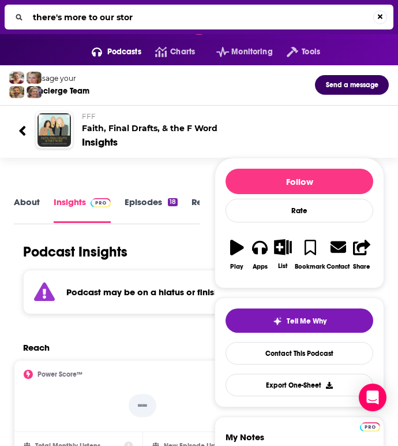
type input "there's more to our story"
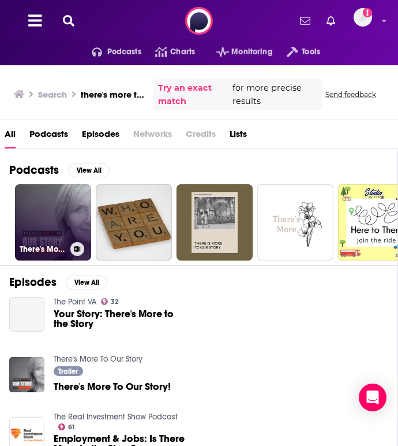
click at [68, 198] on link "There's More To Our Story" at bounding box center [53, 222] width 76 height 76
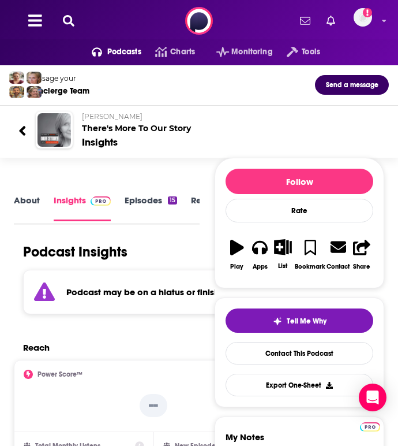
click at [68, 20] on icon at bounding box center [69, 21] width 12 height 12
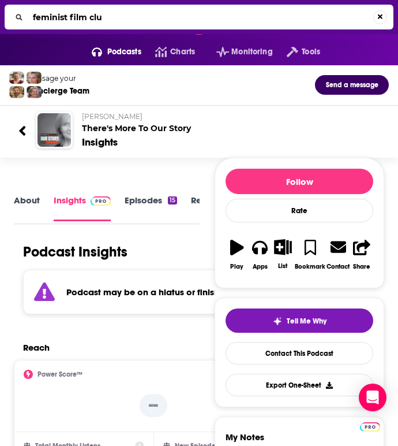
type input "feminist film club"
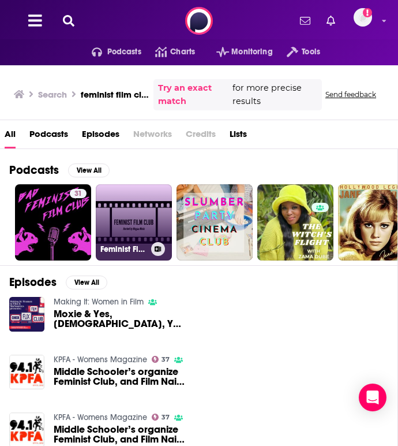
click at [121, 214] on link "Feminist Film Club" at bounding box center [134, 222] width 76 height 76
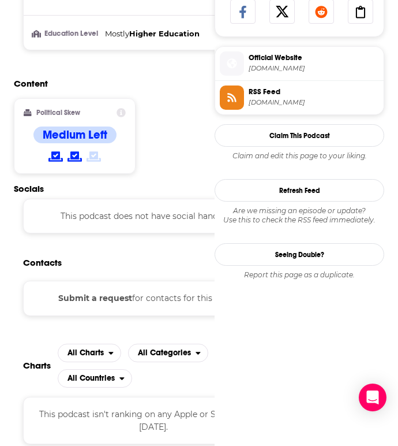
scroll to position [661, 0]
